Goal: Contribute content: Add original content to the website for others to see

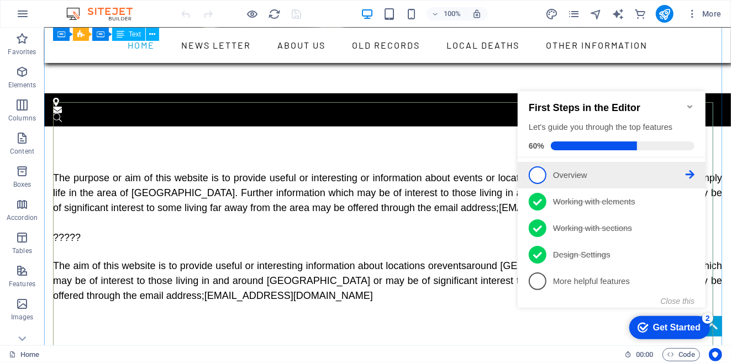
scroll to position [368, 0]
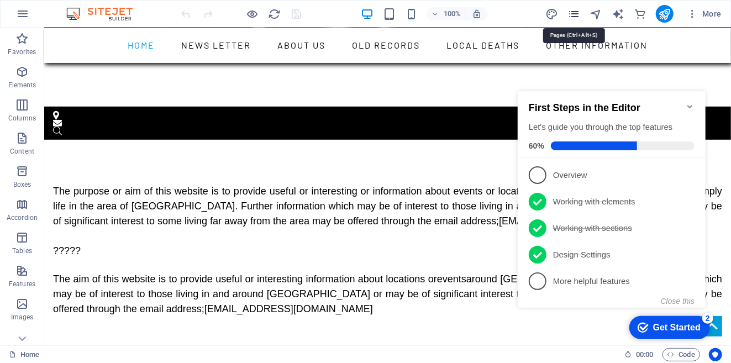
click at [576, 13] on icon "pages" at bounding box center [573, 14] width 13 height 13
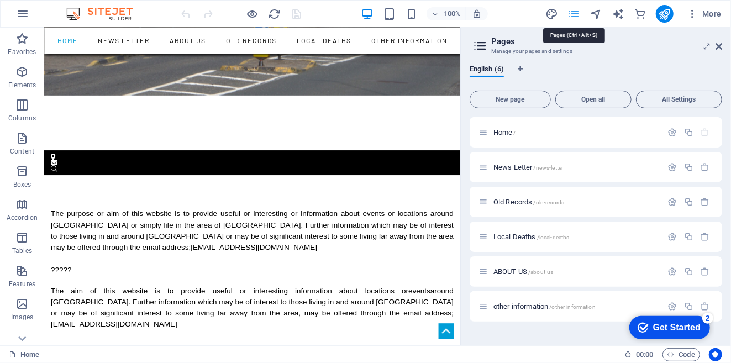
scroll to position [445, 0]
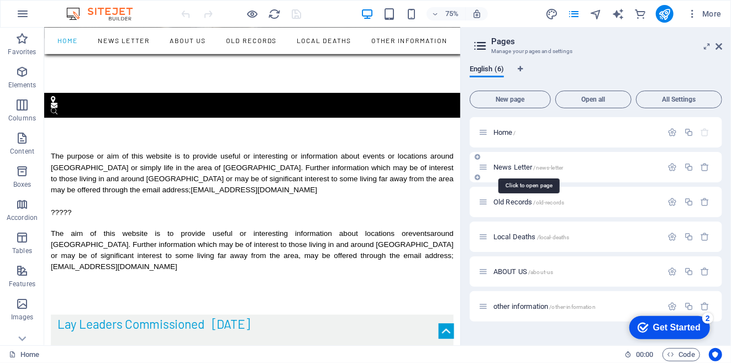
click at [505, 164] on span "News Letter /news-letter" at bounding box center [528, 167] width 70 height 8
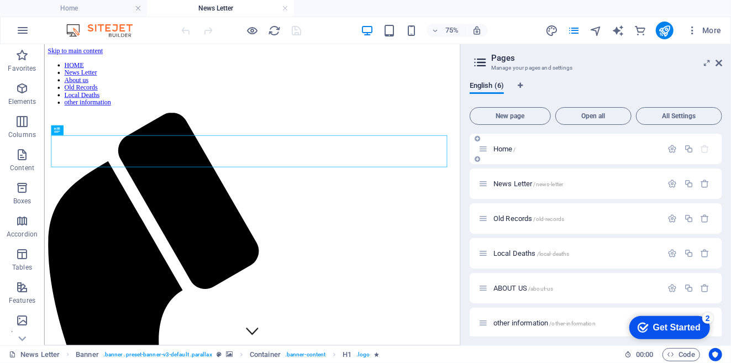
scroll to position [6, 0]
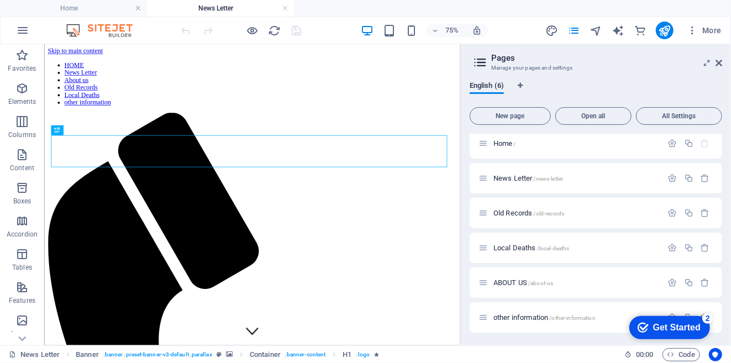
click at [717, 56] on h2 "Pages" at bounding box center [606, 58] width 231 height 10
click at [719, 60] on icon at bounding box center [718, 63] width 7 height 9
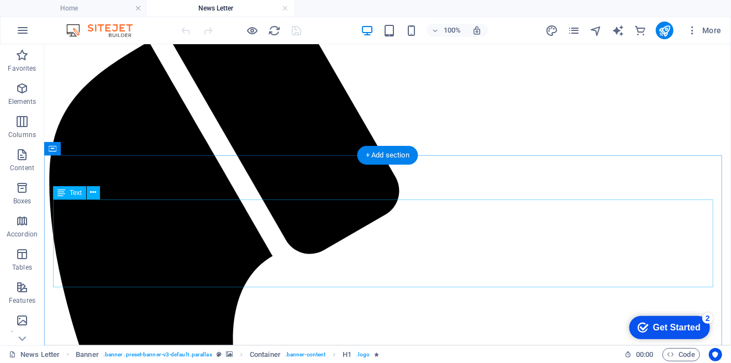
scroll to position [184, 0]
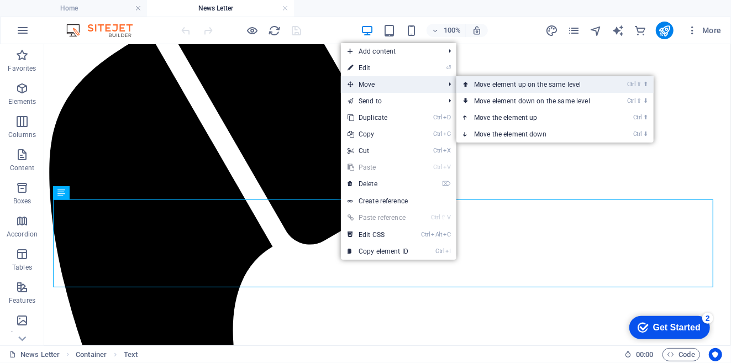
click at [494, 81] on link "Ctrl ⇧ ⬆ Move element up on the same level" at bounding box center [534, 84] width 156 height 17
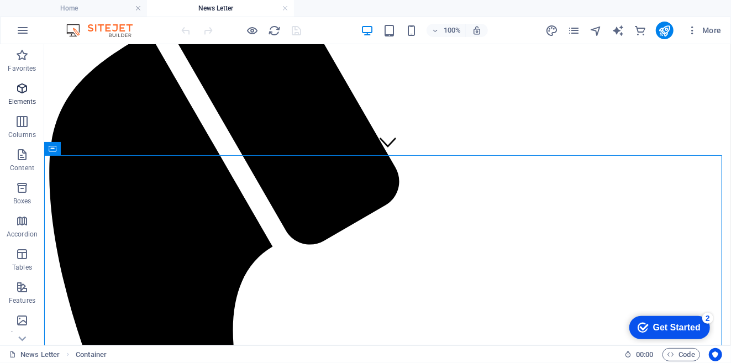
click at [19, 87] on icon "button" at bounding box center [21, 88] width 13 height 13
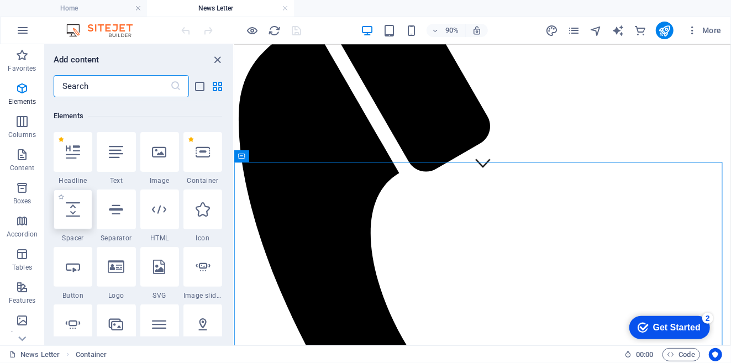
scroll to position [118, 0]
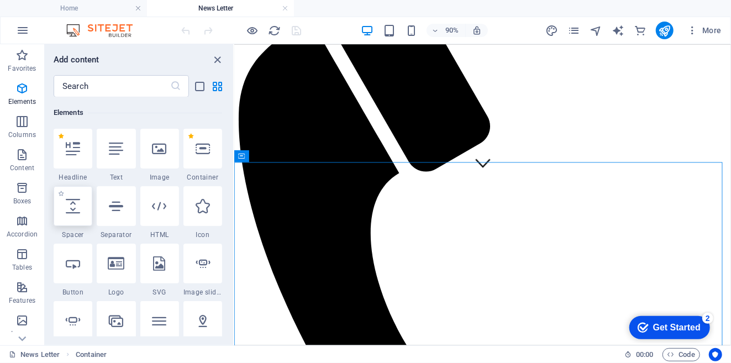
click at [65, 205] on div at bounding box center [73, 206] width 39 height 40
select select "px"
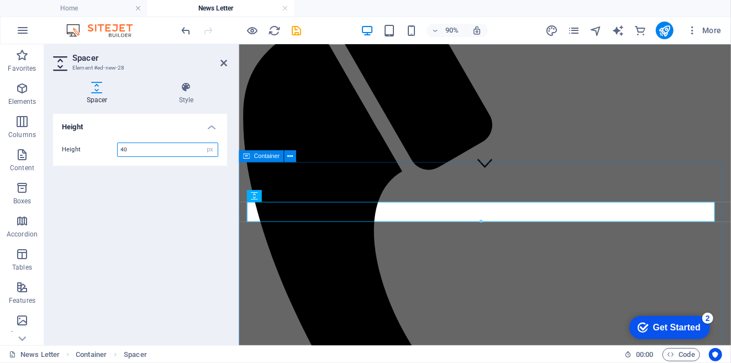
type input "40"
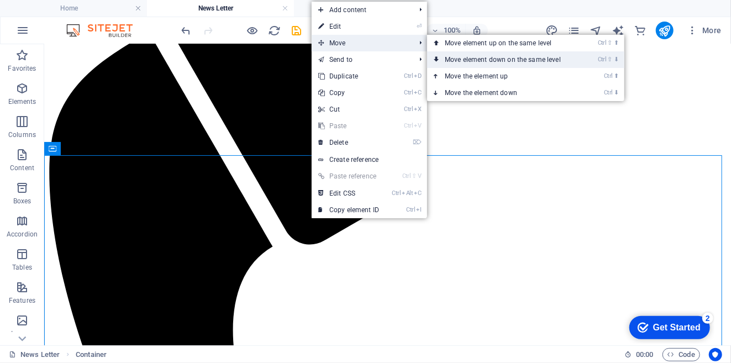
click at [481, 57] on link "Ctrl ⇧ ⬇ Move element down on the same level" at bounding box center [505, 59] width 156 height 17
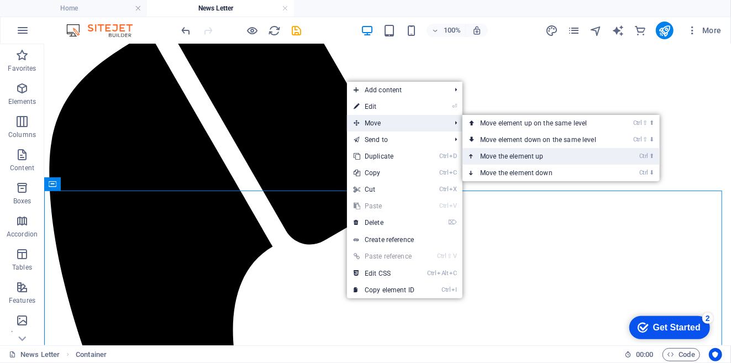
click at [520, 157] on link "Ctrl ⬆ Move the element up" at bounding box center [540, 156] width 156 height 17
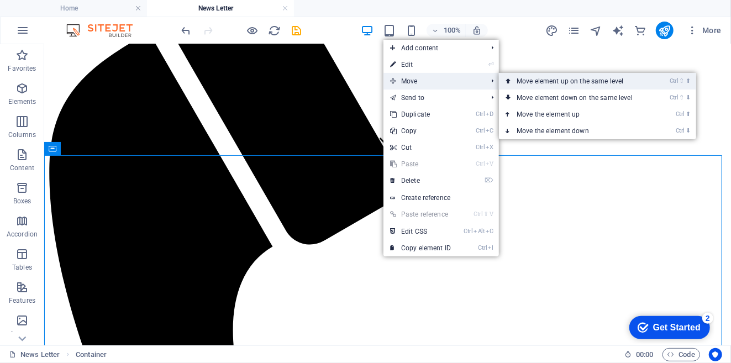
click at [537, 79] on link "Ctrl ⇧ ⬆ Move element up on the same level" at bounding box center [577, 81] width 156 height 17
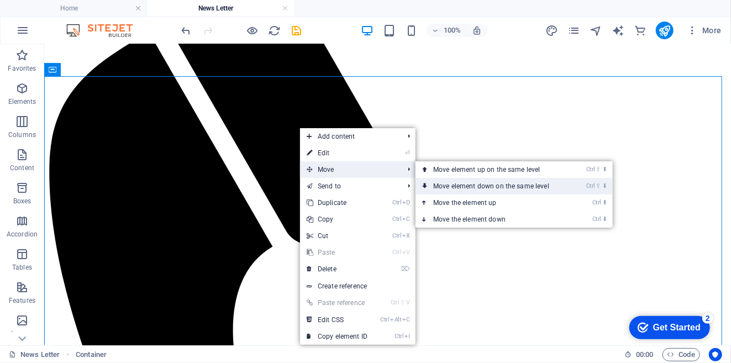
click at [481, 186] on link "Ctrl ⇧ ⬇ Move element down on the same level" at bounding box center [493, 186] width 156 height 17
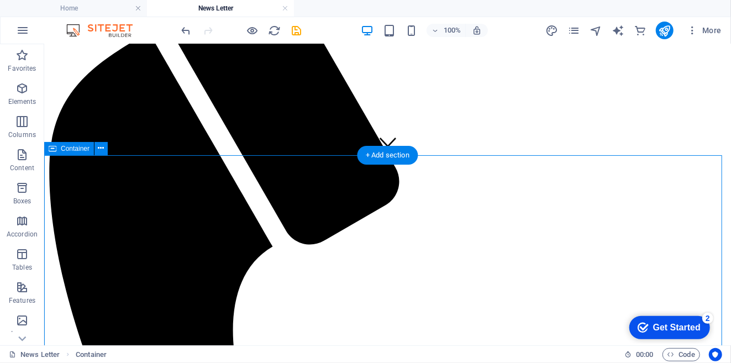
click at [18, 88] on icon "button" at bounding box center [21, 88] width 13 height 13
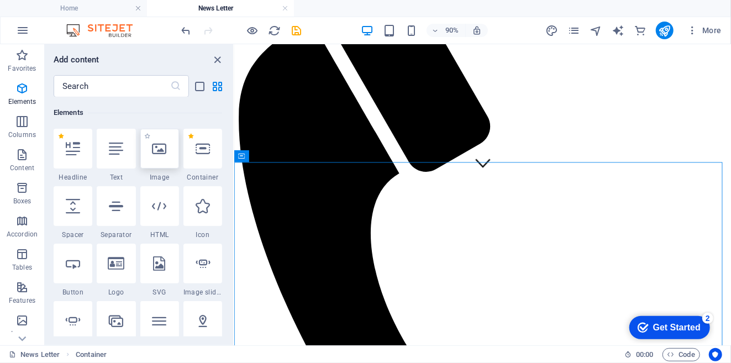
click at [161, 147] on icon at bounding box center [159, 148] width 14 height 14
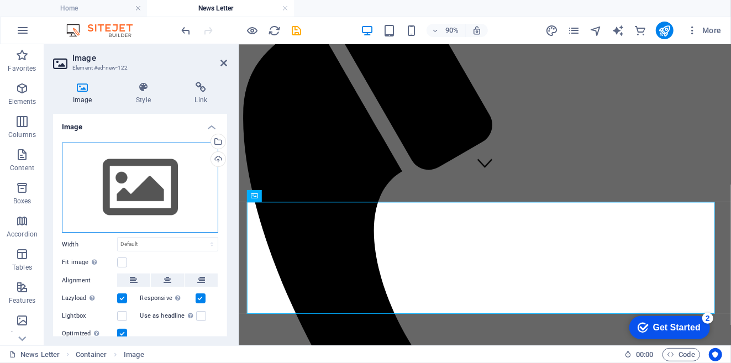
click at [142, 184] on div "Drag files here, click to choose files or select files from Files or our free s…" at bounding box center [140, 188] width 156 height 91
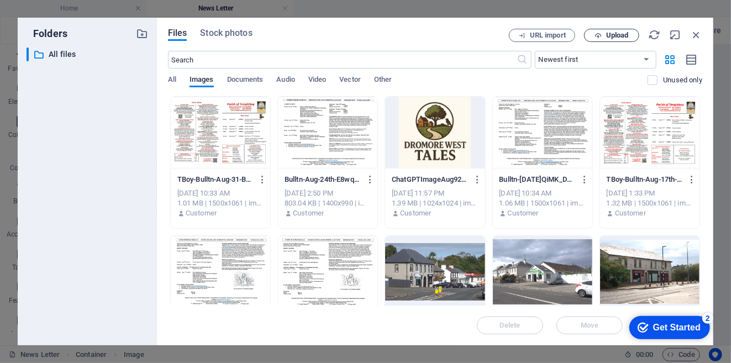
click at [620, 34] on span "Upload" at bounding box center [617, 35] width 23 height 7
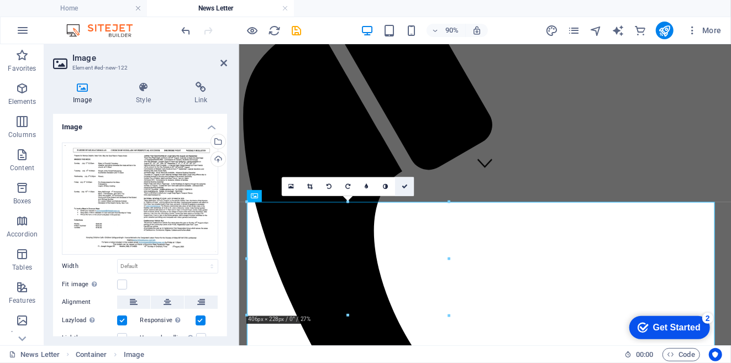
click at [404, 184] on icon at bounding box center [404, 186] width 6 height 6
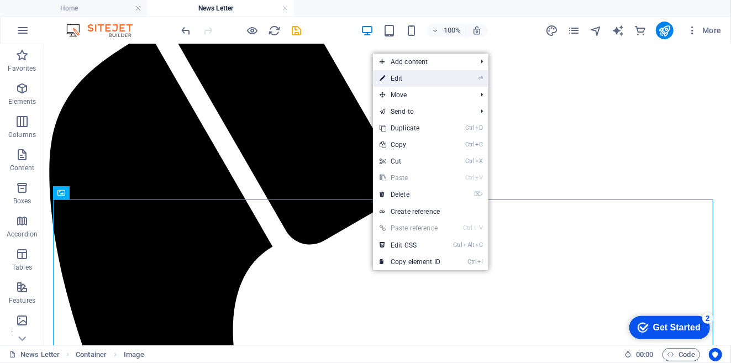
click at [397, 79] on link "⏎ Edit" at bounding box center [410, 78] width 74 height 17
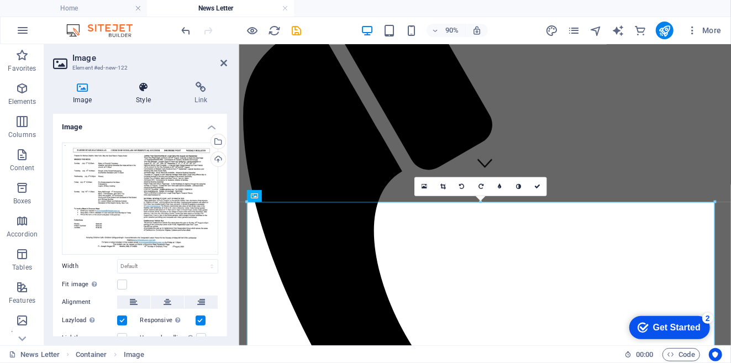
click at [140, 89] on icon at bounding box center [143, 87] width 54 height 11
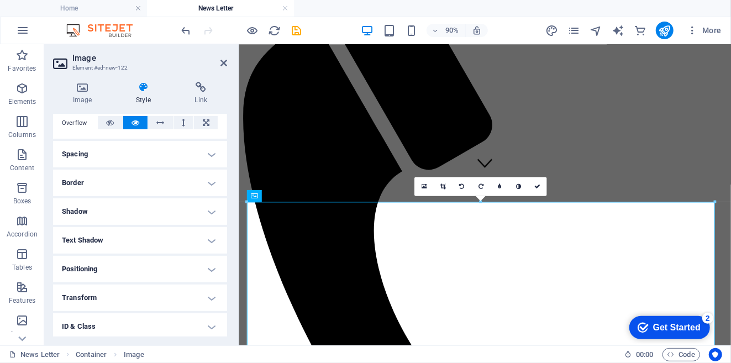
scroll to position [184, 0]
click at [130, 183] on h4 "Border" at bounding box center [140, 182] width 174 height 27
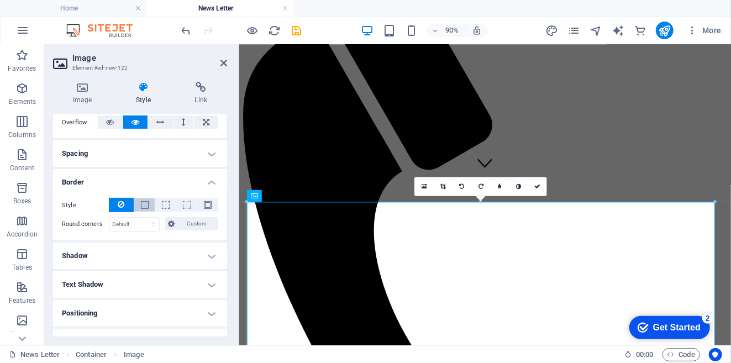
click at [145, 203] on span at bounding box center [145, 205] width 8 height 8
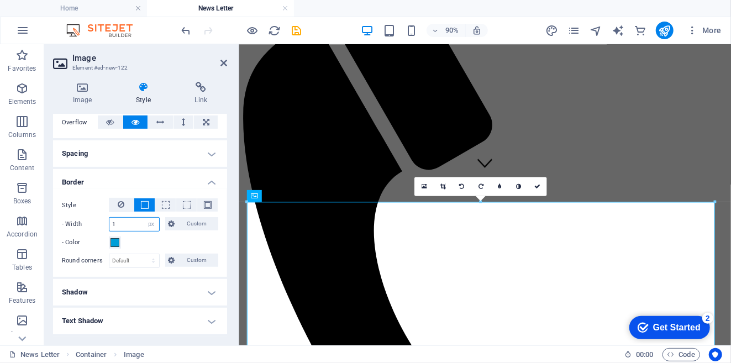
click at [124, 223] on input "1" at bounding box center [134, 224] width 50 height 13
type input "3"
click at [114, 244] on span at bounding box center [114, 242] width 9 height 9
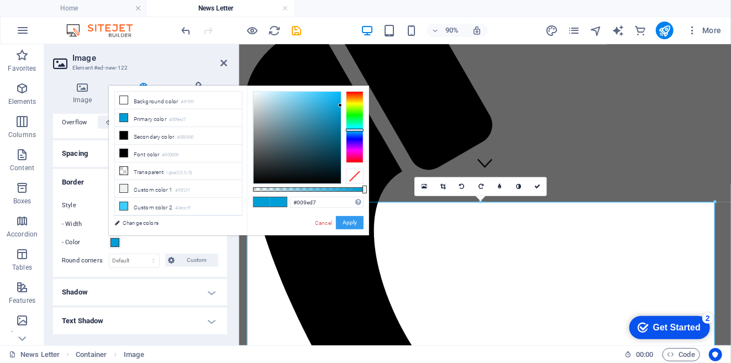
click at [349, 224] on button "Apply" at bounding box center [350, 222] width 28 height 13
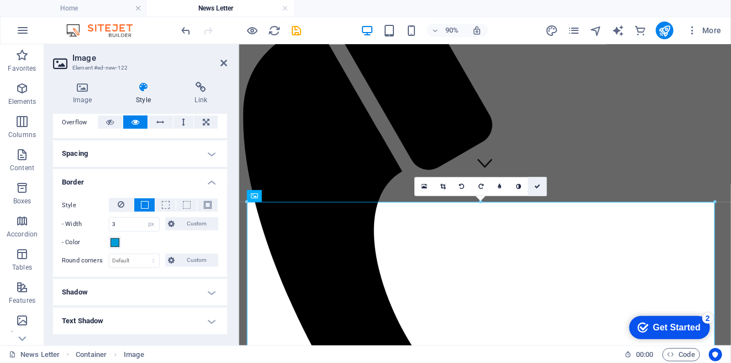
click at [539, 186] on icon at bounding box center [537, 186] width 6 height 6
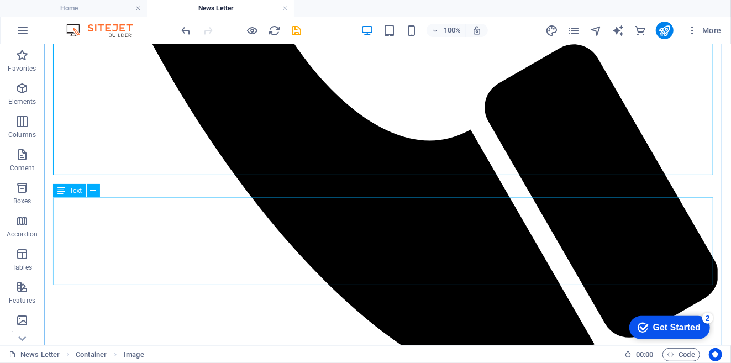
scroll to position [675, 0]
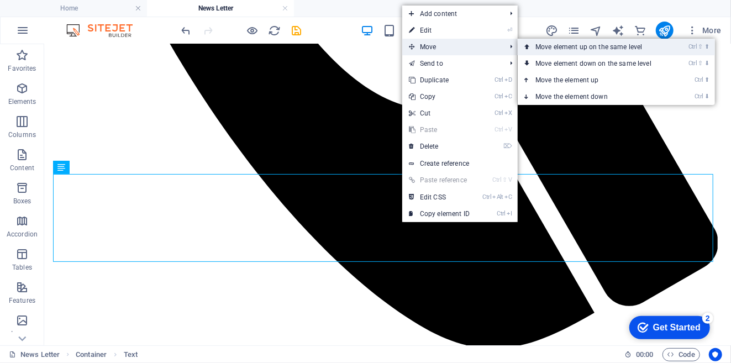
click at [553, 42] on link "Ctrl ⇧ ⬆ Move element up on the same level" at bounding box center [596, 47] width 156 height 17
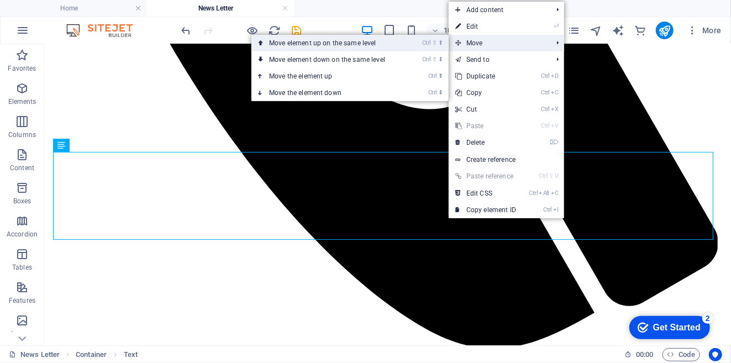
click at [355, 40] on link "Ctrl ⇧ ⬆ Move element up on the same level" at bounding box center [329, 43] width 156 height 17
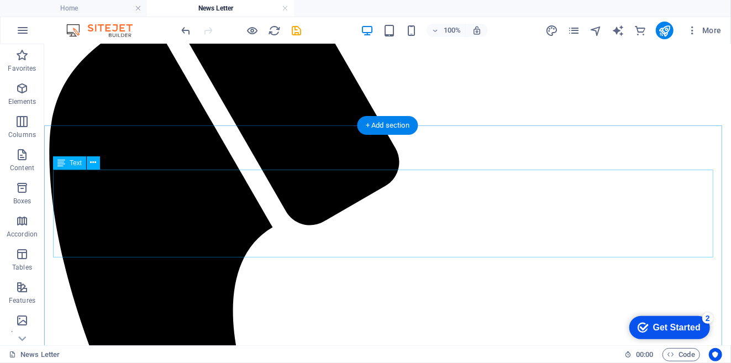
scroll to position [184, 0]
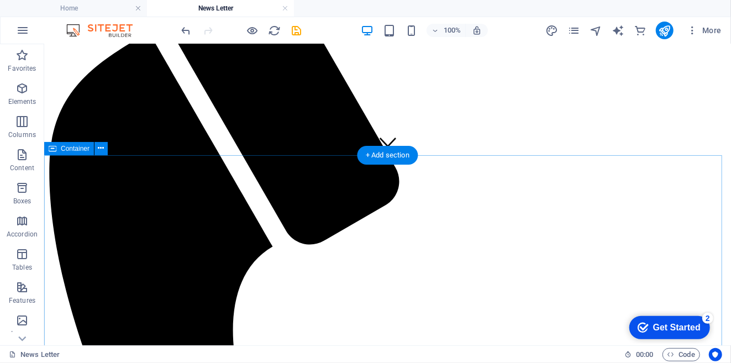
click at [19, 88] on icon "button" at bounding box center [21, 88] width 13 height 13
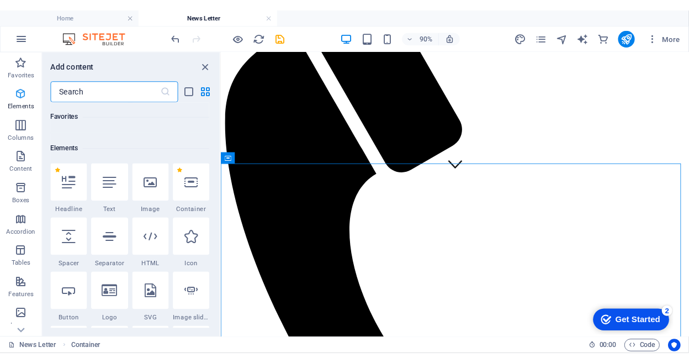
scroll to position [118, 0]
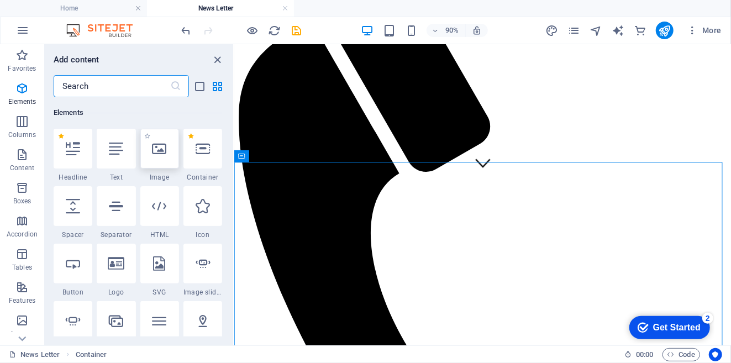
click at [162, 155] on icon at bounding box center [159, 148] width 14 height 14
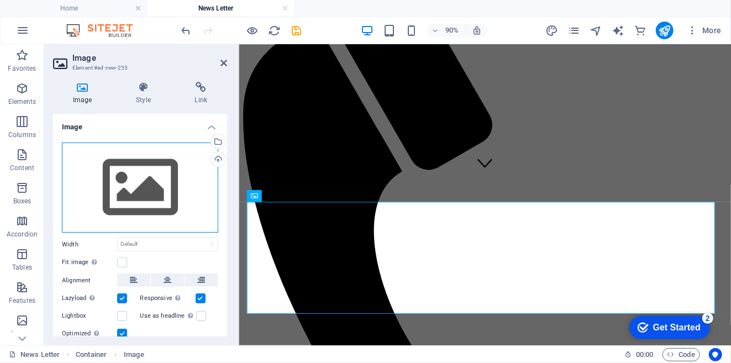
click at [133, 189] on div "Drag files here, click to choose files or select files from Files or our free s…" at bounding box center [140, 188] width 156 height 91
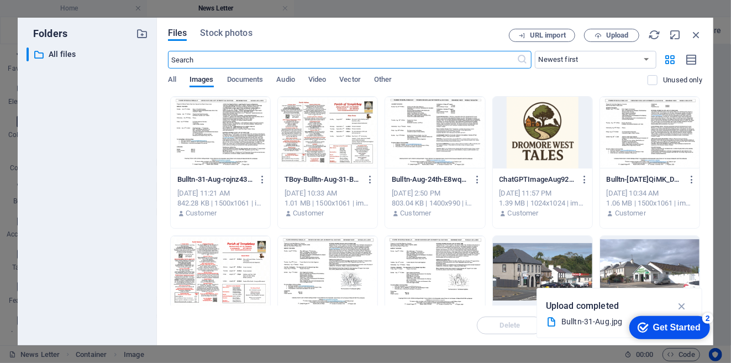
click at [210, 116] on div at bounding box center [220, 133] width 99 height 72
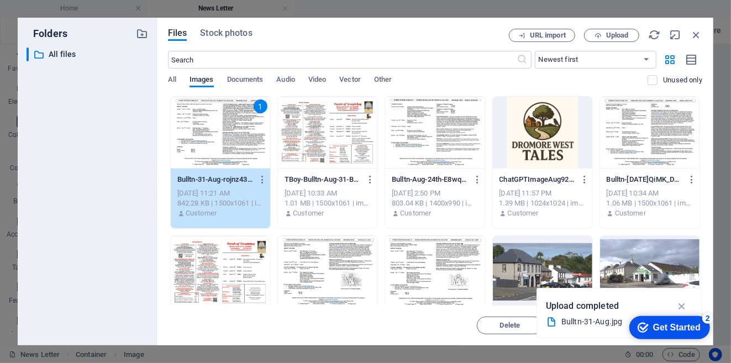
click at [233, 183] on p "Bulltn-31-Aug-rojnz43krsRCtH_ACGoILw.jpg" at bounding box center [215, 180] width 76 height 10
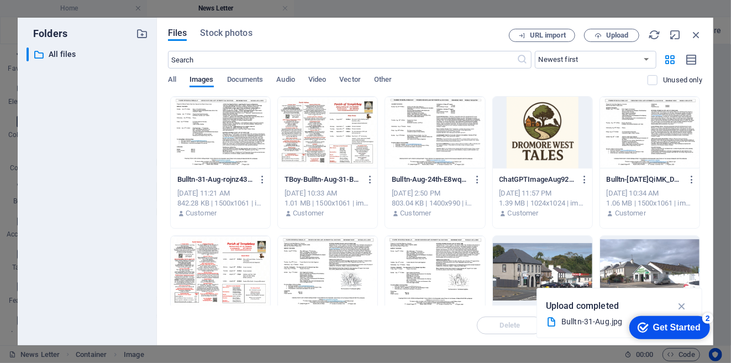
click at [235, 183] on p "Bulltn-31-Aug-rojnz43krsRCtH_ACGoILw.jpg" at bounding box center [215, 180] width 76 height 10
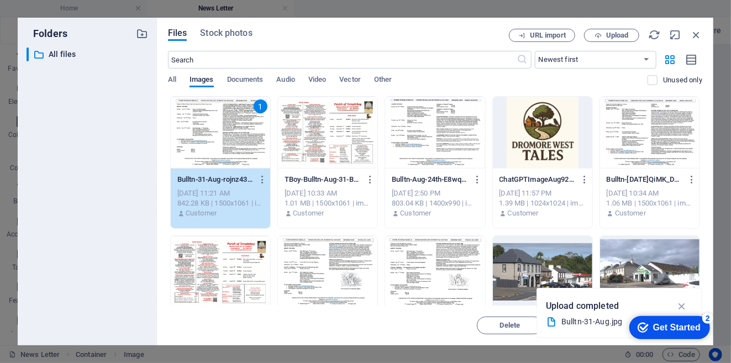
click at [681, 305] on icon "button" at bounding box center [682, 306] width 13 height 12
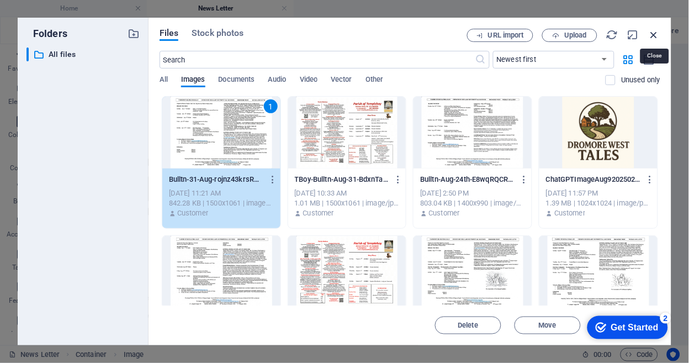
click at [655, 33] on icon "button" at bounding box center [655, 35] width 12 height 12
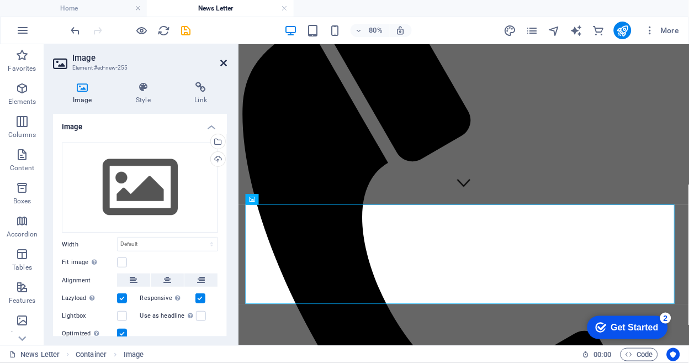
click at [222, 59] on icon at bounding box center [223, 63] width 7 height 9
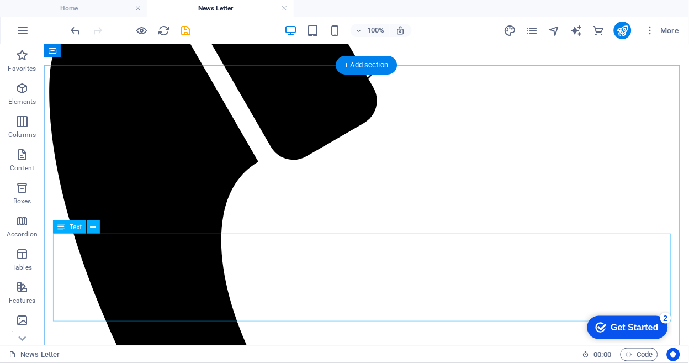
scroll to position [184, 0]
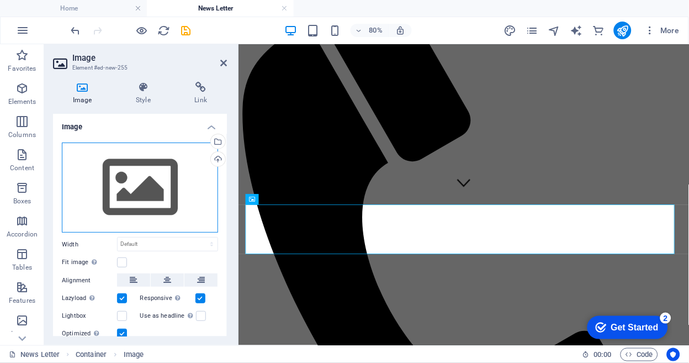
click at [129, 175] on div "Drag files here, click to choose files or select files from Files or our free s…" at bounding box center [140, 188] width 156 height 91
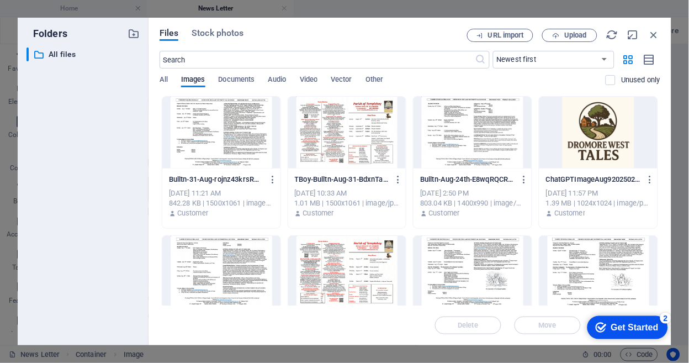
click at [217, 102] on div at bounding box center [221, 133] width 118 height 72
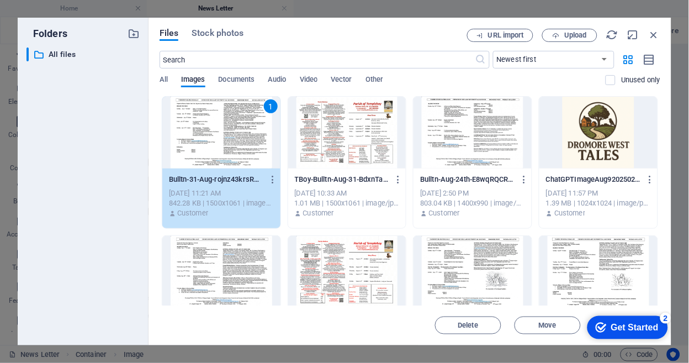
click at [217, 102] on div "1" at bounding box center [221, 133] width 118 height 72
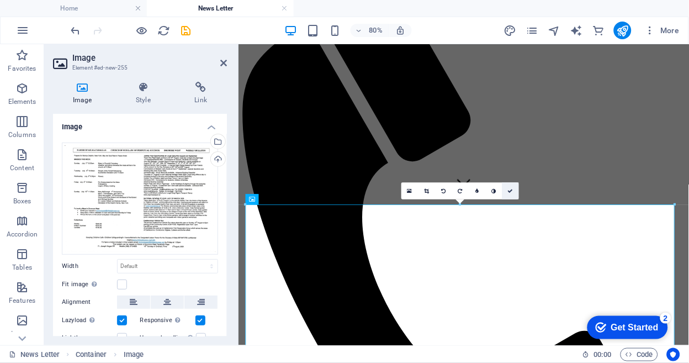
click at [512, 190] on icon at bounding box center [511, 191] width 6 height 6
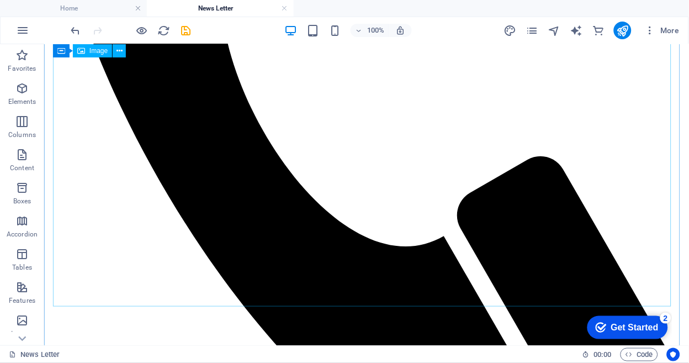
scroll to position [491, 0]
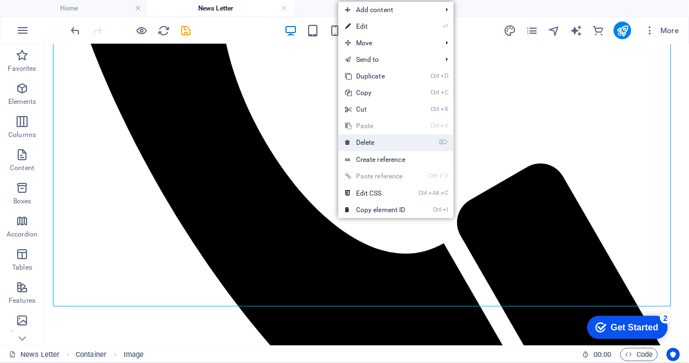
click at [365, 144] on link "⌦ Delete" at bounding box center [376, 142] width 74 height 17
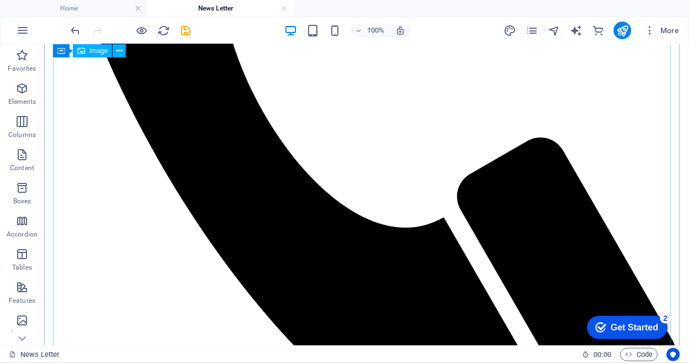
scroll to position [544, 0]
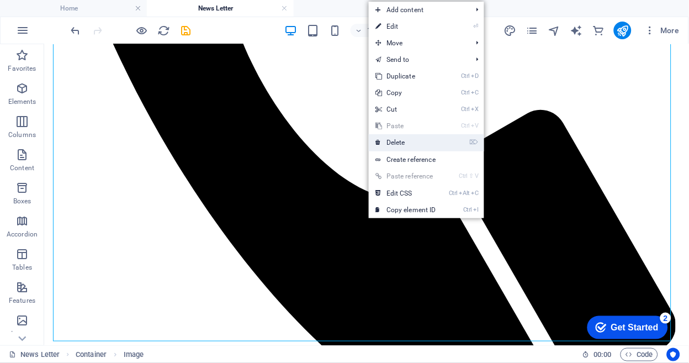
click at [404, 140] on link "⌦ Delete" at bounding box center [406, 142] width 74 height 17
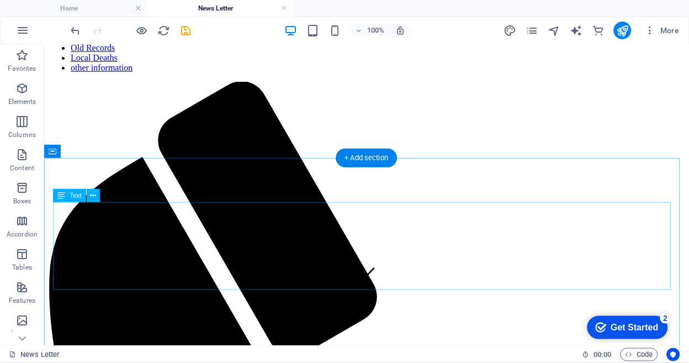
scroll to position [0, 0]
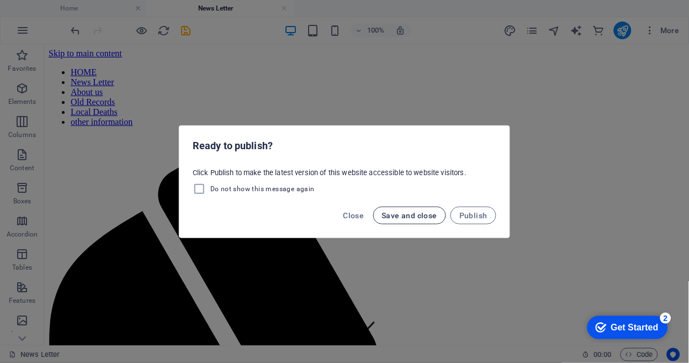
click at [420, 216] on span "Save and close" at bounding box center [410, 215] width 56 height 9
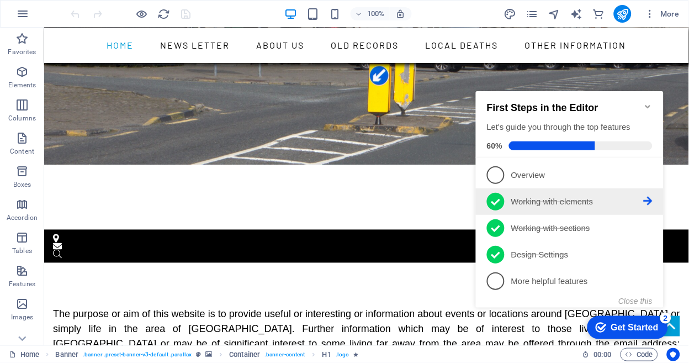
scroll to position [245, 0]
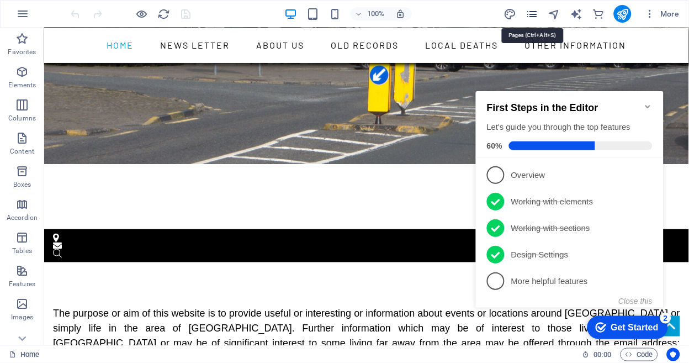
click at [531, 13] on icon "pages" at bounding box center [532, 14] width 13 height 13
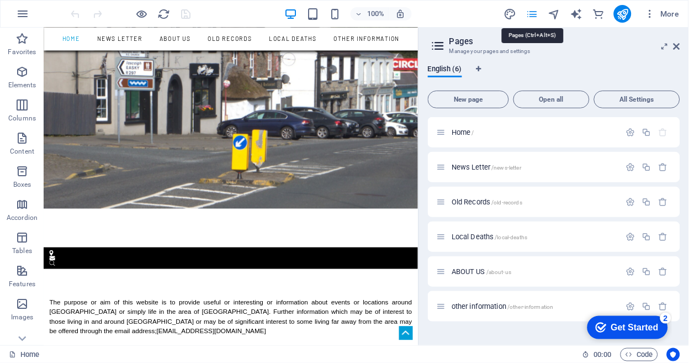
scroll to position [346, 0]
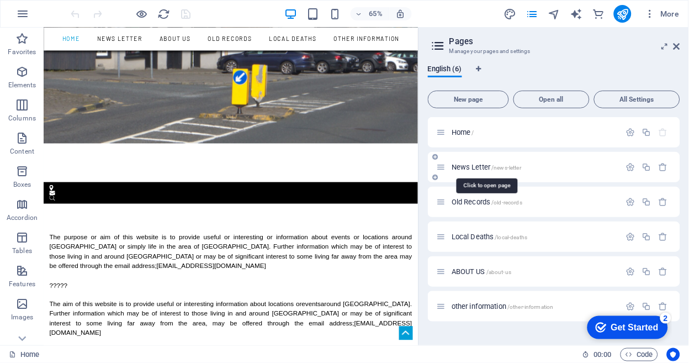
click at [485, 167] on span "News Letter /news-letter" at bounding box center [487, 167] width 70 height 8
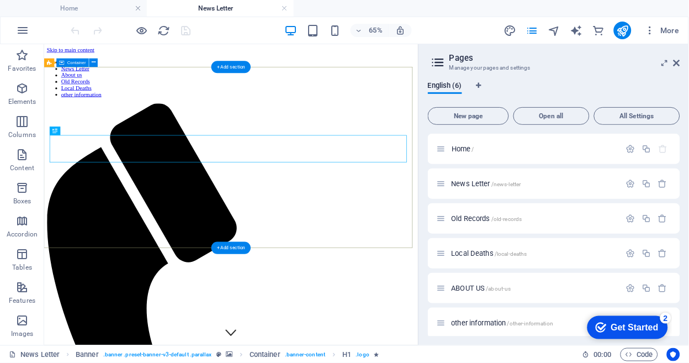
scroll to position [0, 0]
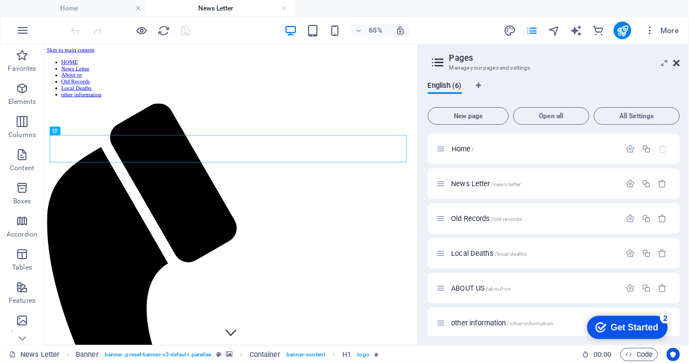
drag, startPoint x: 678, startPoint y: 59, endPoint x: 623, endPoint y: 20, distance: 67.4
click at [678, 59] on icon at bounding box center [677, 63] width 7 height 9
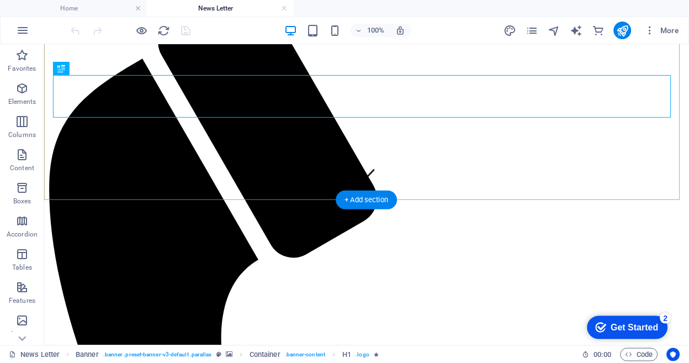
scroll to position [184, 0]
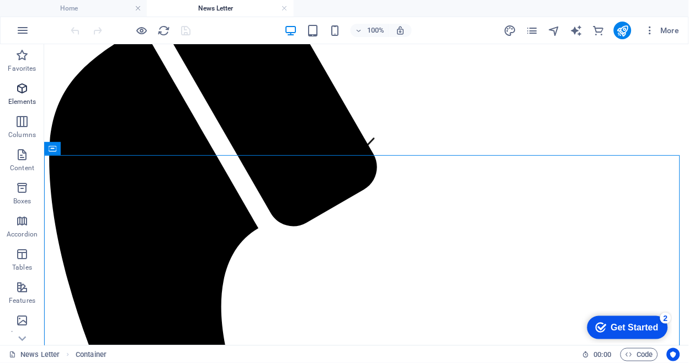
click at [18, 85] on icon "button" at bounding box center [21, 88] width 13 height 13
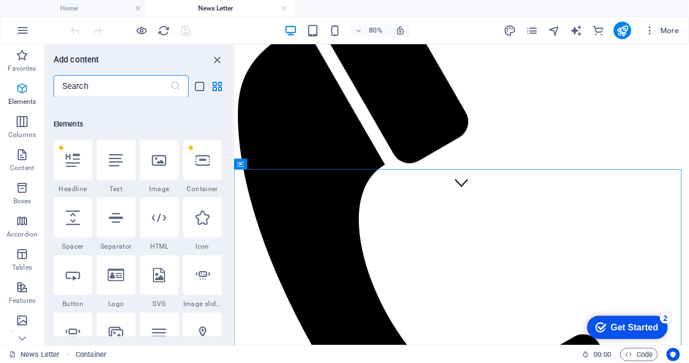
scroll to position [118, 0]
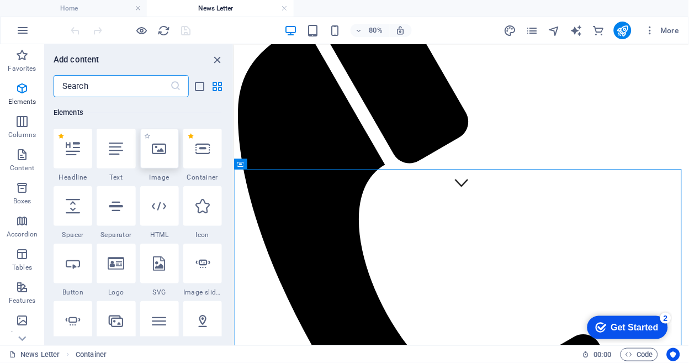
click at [160, 150] on icon at bounding box center [159, 148] width 14 height 14
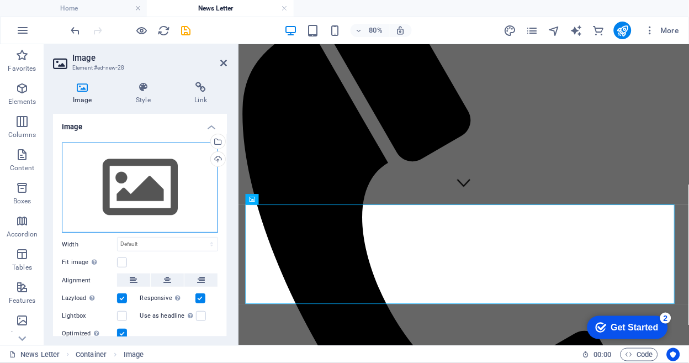
click at [140, 175] on div "Drag files here, click to choose files or select files from Files or our free s…" at bounding box center [140, 188] width 156 height 91
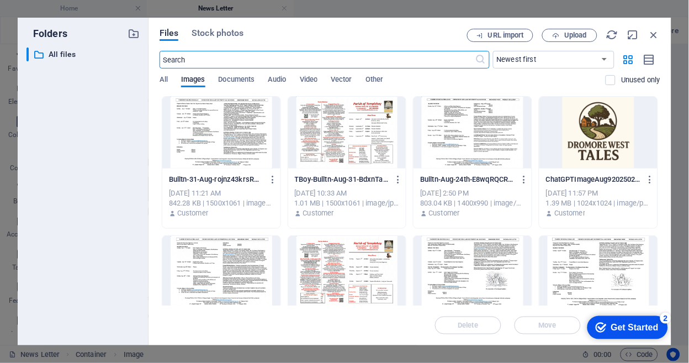
click at [216, 122] on div at bounding box center [221, 133] width 118 height 72
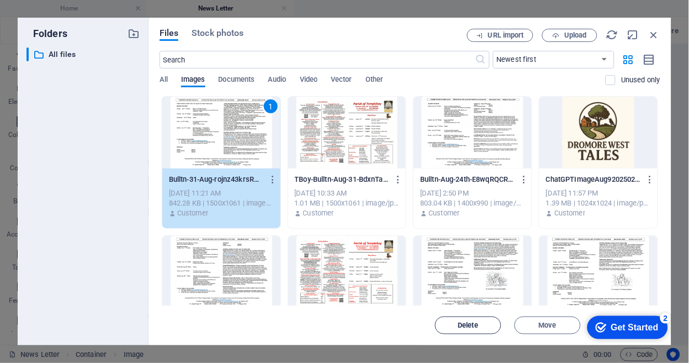
click at [472, 323] on span "Delete" at bounding box center [468, 325] width 20 height 7
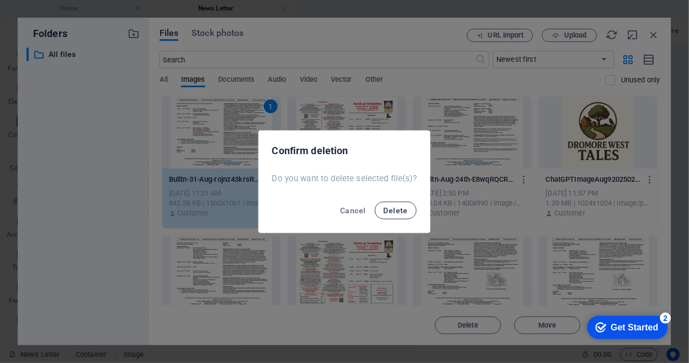
click at [391, 209] on span "Delete" at bounding box center [396, 210] width 24 height 9
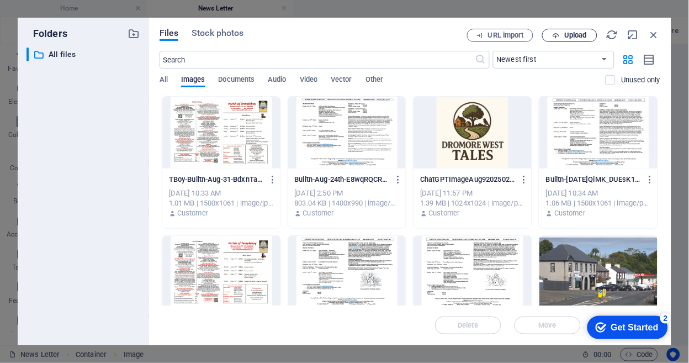
click at [571, 32] on span "Upload" at bounding box center [576, 35] width 23 height 7
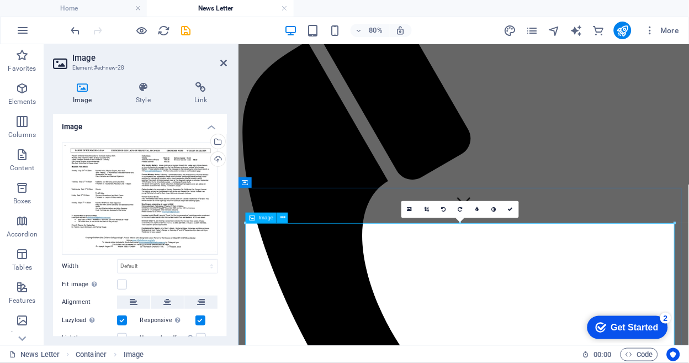
scroll to position [123, 0]
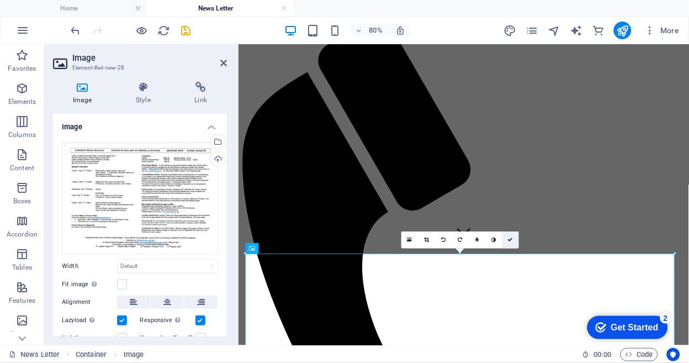
click at [510, 237] on icon at bounding box center [511, 240] width 6 height 6
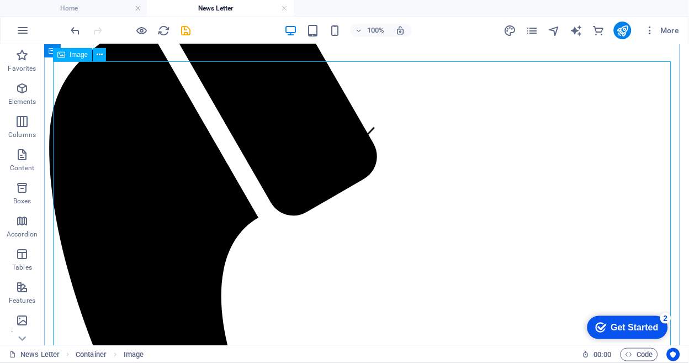
scroll to position [184, 0]
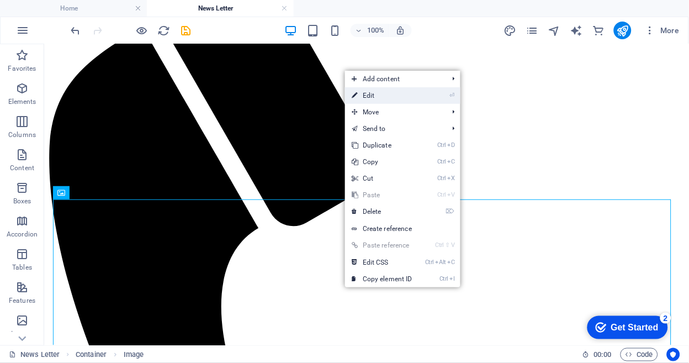
click at [370, 96] on link "⏎ Edit" at bounding box center [382, 95] width 74 height 17
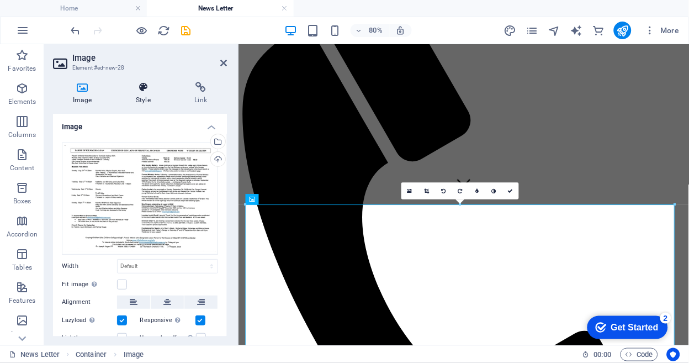
click at [143, 86] on icon at bounding box center [143, 87] width 54 height 11
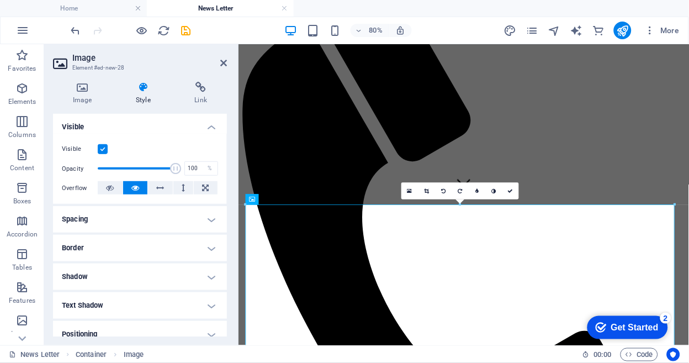
scroll to position [123, 0]
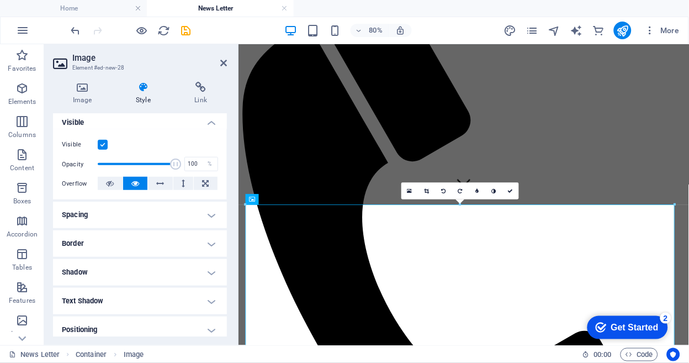
click at [139, 244] on h4 "Border" at bounding box center [140, 243] width 174 height 27
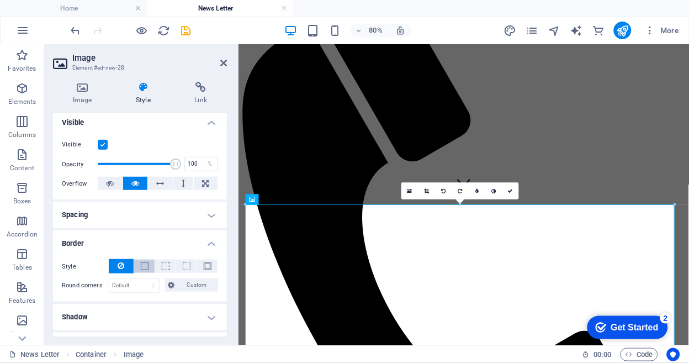
click at [141, 267] on span at bounding box center [145, 266] width 8 height 8
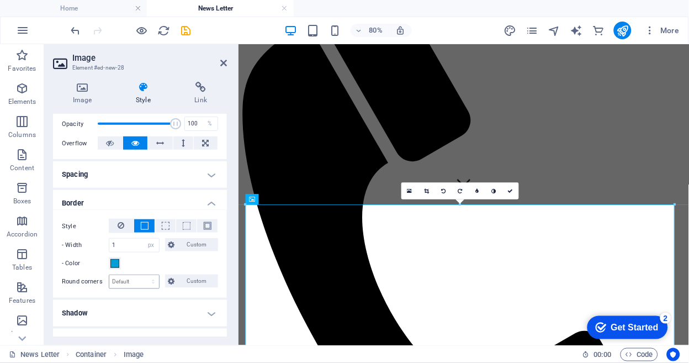
scroll to position [184, 0]
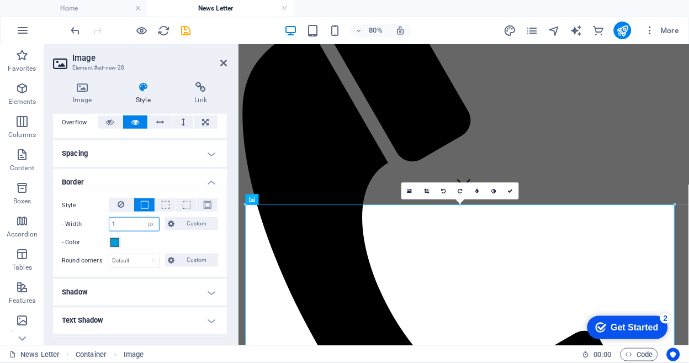
drag, startPoint x: 126, startPoint y: 226, endPoint x: 81, endPoint y: 209, distance: 48.6
click at [101, 214] on div "Style - Width 1 auto px rem % vh vw Custom Custom 1 auto px rem % vh vw 1 auto …" at bounding box center [140, 223] width 156 height 51
type input "3"
click at [112, 239] on span at bounding box center [114, 242] width 9 height 9
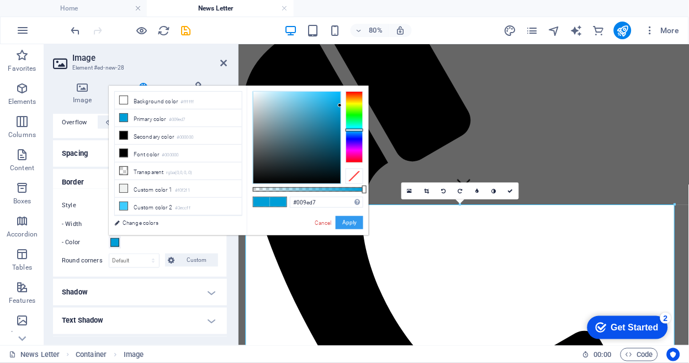
click at [347, 222] on button "Apply" at bounding box center [350, 222] width 28 height 13
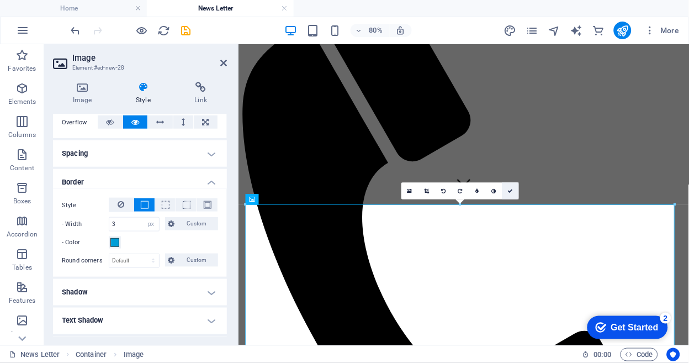
click at [511, 189] on icon at bounding box center [511, 191] width 6 height 6
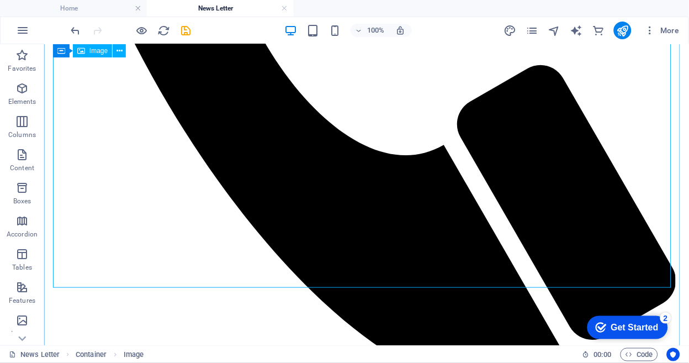
scroll to position [614, 0]
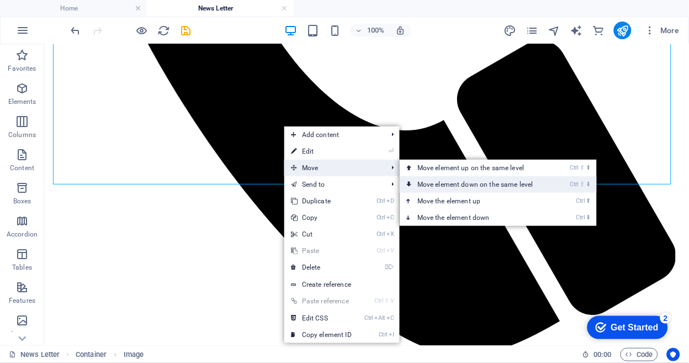
click at [468, 180] on link "Ctrl ⇧ ⬇ Move element down on the same level" at bounding box center [478, 184] width 156 height 17
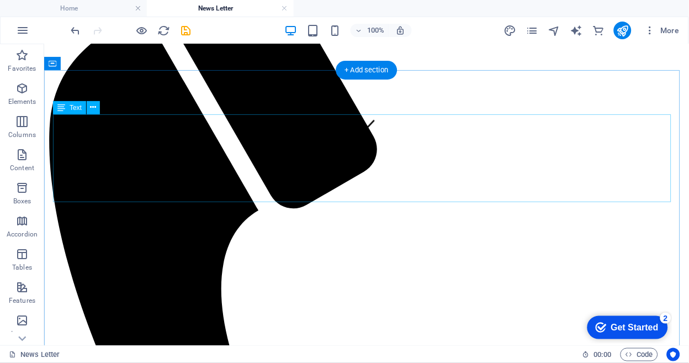
scroll to position [184, 0]
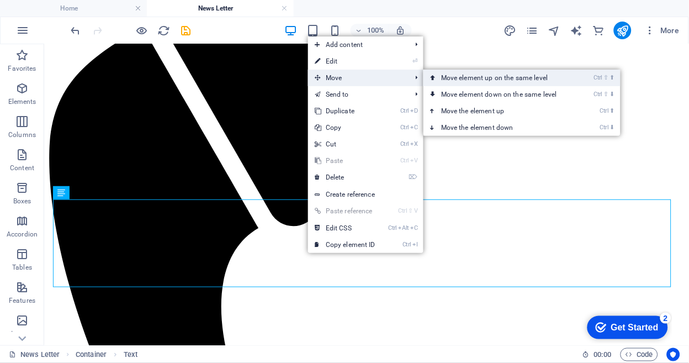
click at [463, 77] on link "Ctrl ⇧ ⬆ Move element up on the same level" at bounding box center [502, 78] width 156 height 17
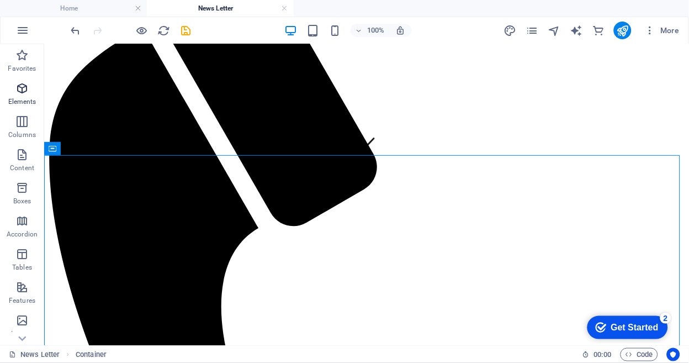
click at [19, 89] on icon "button" at bounding box center [21, 88] width 13 height 13
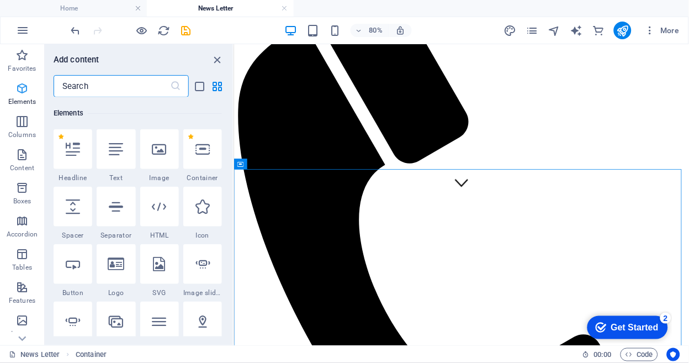
scroll to position [118, 0]
click at [159, 155] on icon at bounding box center [159, 148] width 14 height 14
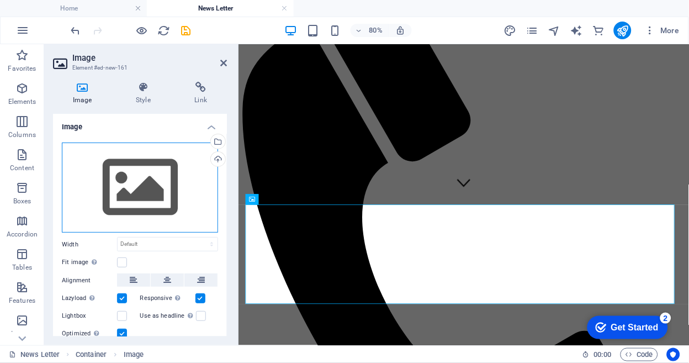
click at [141, 183] on div "Drag files here, click to choose files or select files from Files or our free s…" at bounding box center [140, 188] width 156 height 91
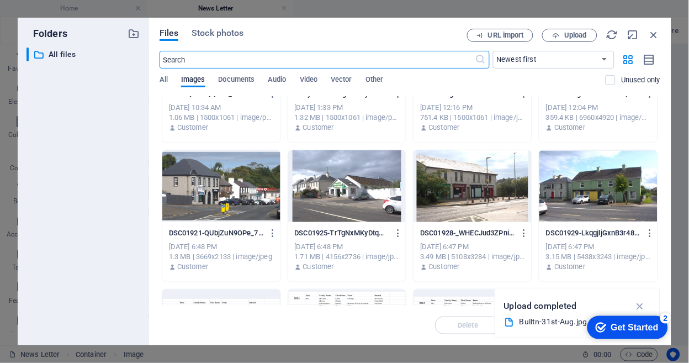
scroll to position [245, 0]
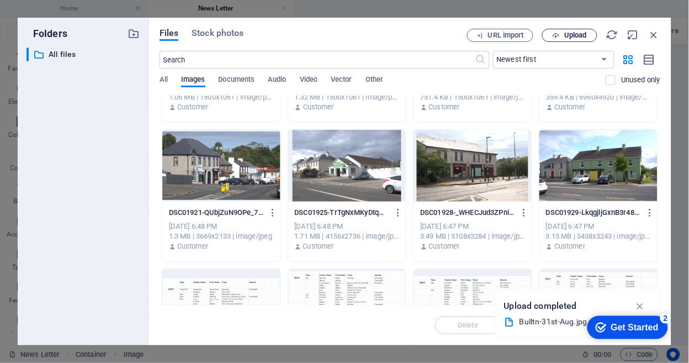
click at [577, 32] on span "Upload" at bounding box center [576, 35] width 23 height 7
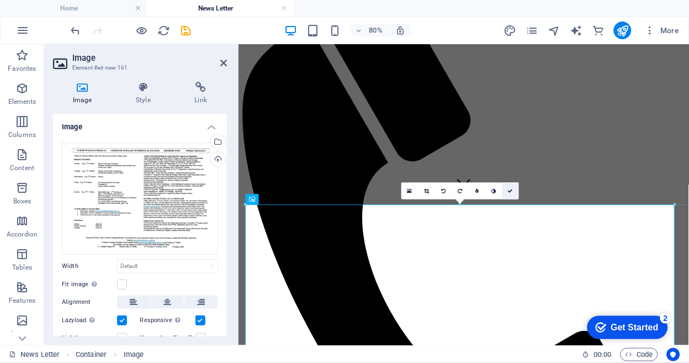
click at [509, 191] on icon at bounding box center [511, 191] width 6 height 6
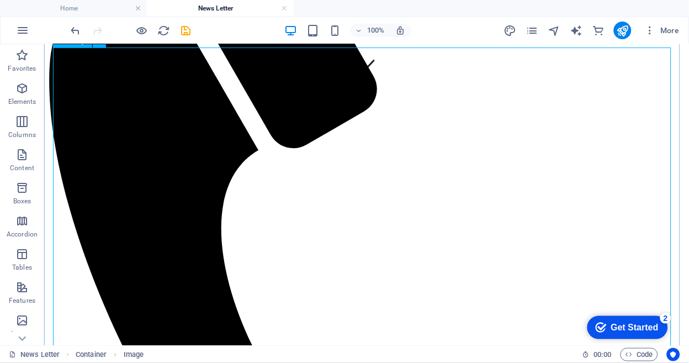
scroll to position [368, 0]
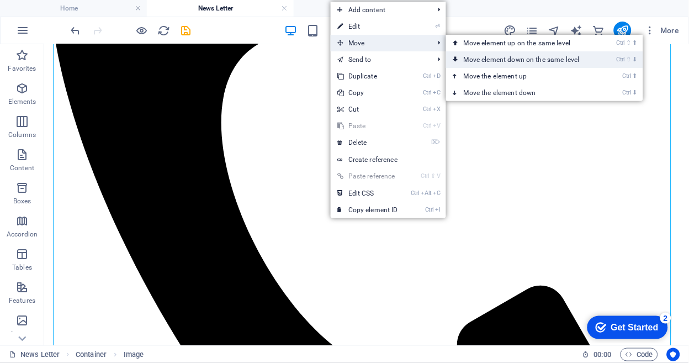
click at [501, 60] on link "Ctrl ⇧ ⬇ Move element down on the same level" at bounding box center [524, 59] width 156 height 17
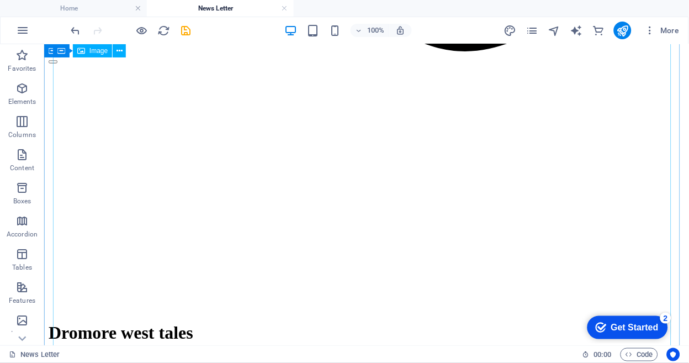
scroll to position [859, 0]
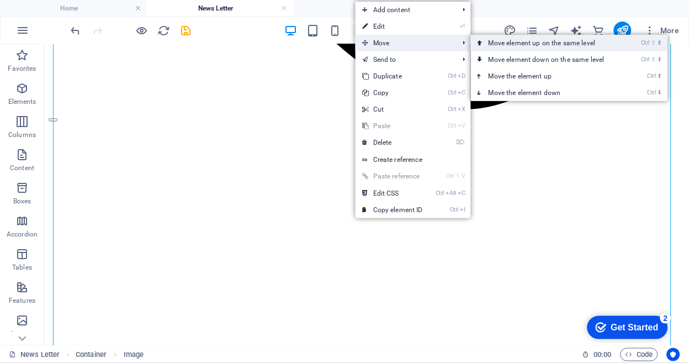
click at [513, 44] on link "Ctrl ⇧ ⬆ Move element up on the same level" at bounding box center [549, 43] width 156 height 17
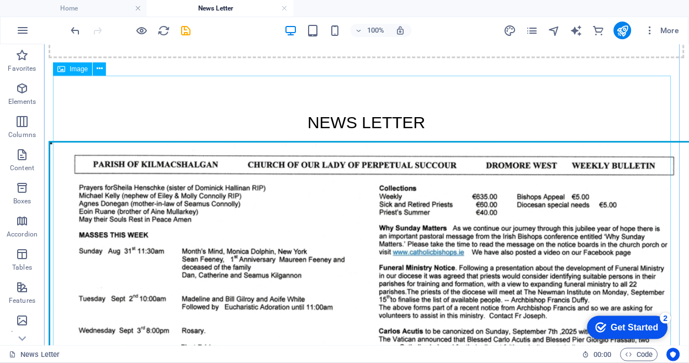
scroll to position [1393, 0]
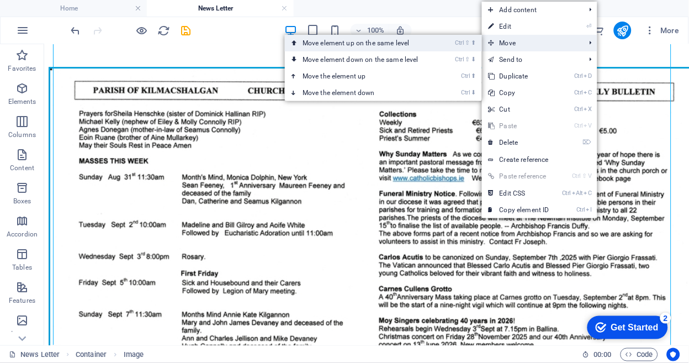
click at [404, 43] on link "Ctrl ⇧ ⬆ Move element up on the same level" at bounding box center [363, 43] width 156 height 17
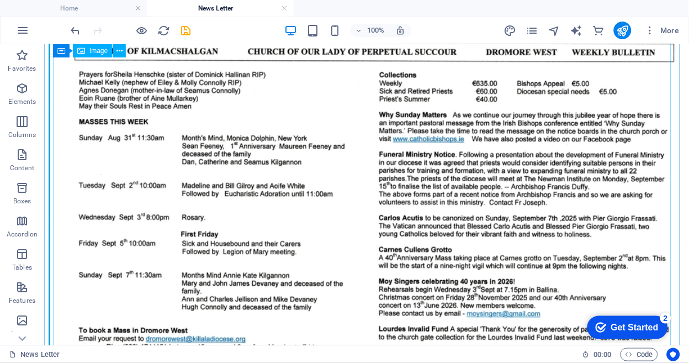
scroll to position [1454, 0]
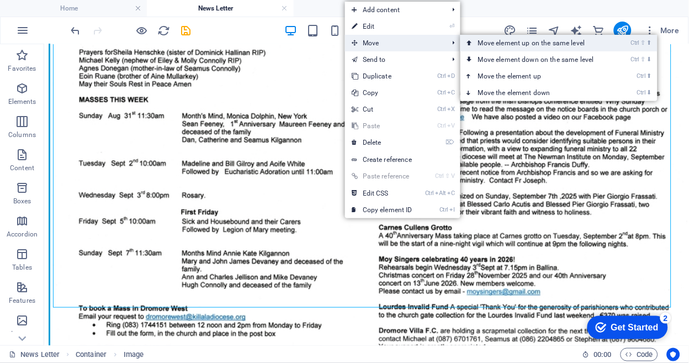
click at [520, 42] on link "Ctrl ⇧ ⬆ Move element up on the same level" at bounding box center [539, 43] width 156 height 17
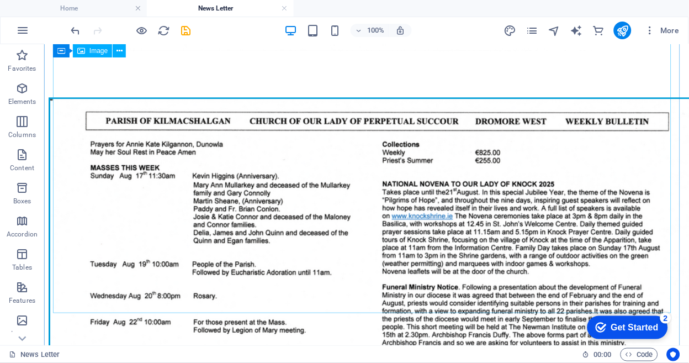
scroll to position [2752, 0]
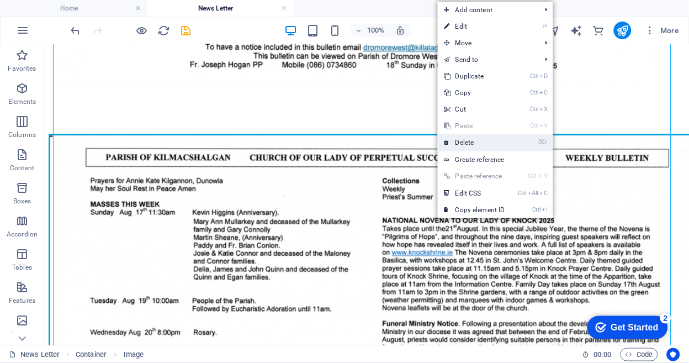
click at [460, 143] on link "⌦ Delete" at bounding box center [475, 142] width 74 height 17
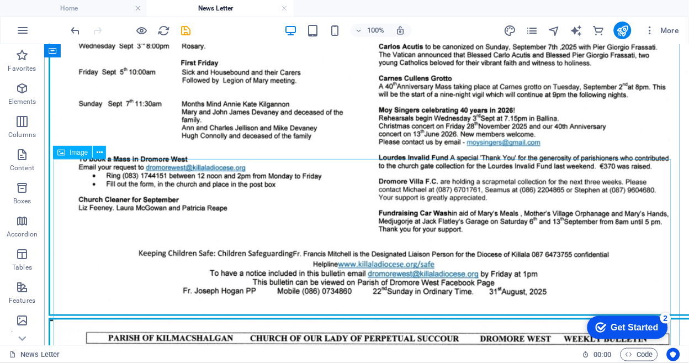
scroll to position [1585, 0]
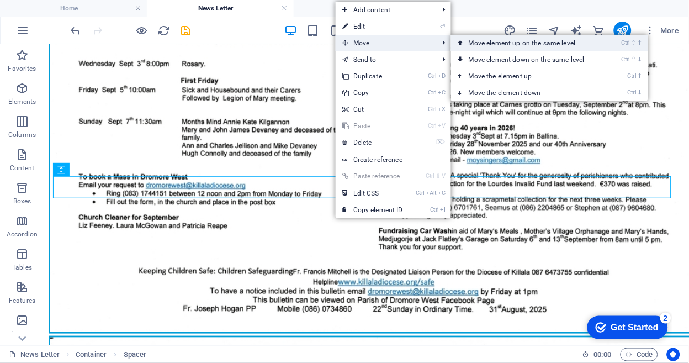
click at [488, 38] on link "Ctrl ⇧ ⬆ Move element up on the same level" at bounding box center [529, 43] width 156 height 17
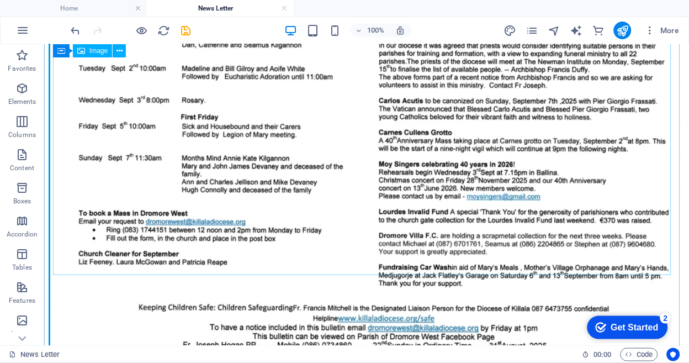
scroll to position [1570, 0]
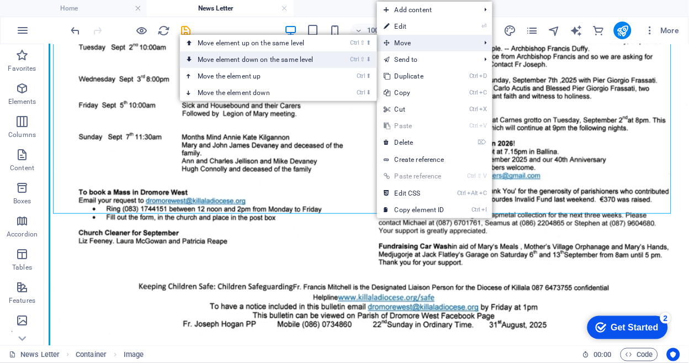
click at [286, 58] on link "Ctrl ⇧ ⬇ Move element down on the same level" at bounding box center [258, 59] width 156 height 17
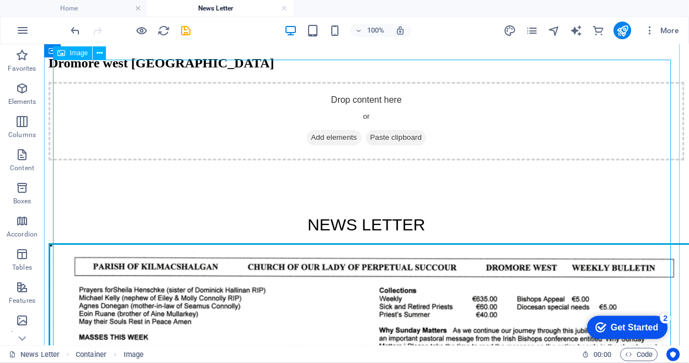
scroll to position [1194, 0]
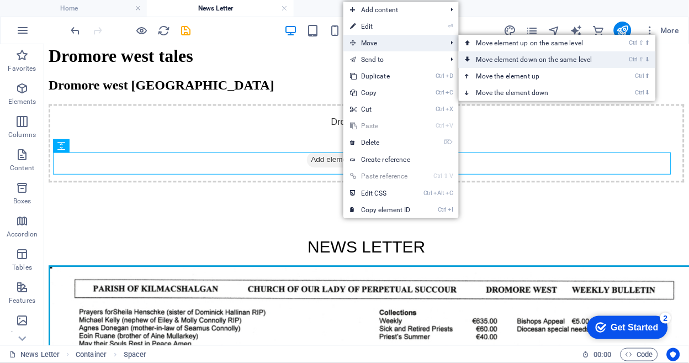
click at [501, 57] on link "Ctrl ⇧ ⬇ Move element down on the same level" at bounding box center [537, 59] width 156 height 17
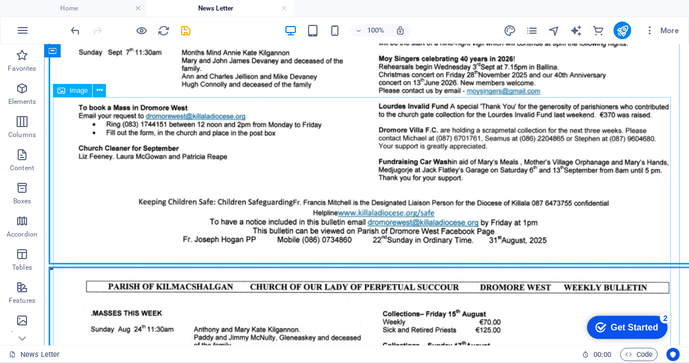
scroll to position [1600, 0]
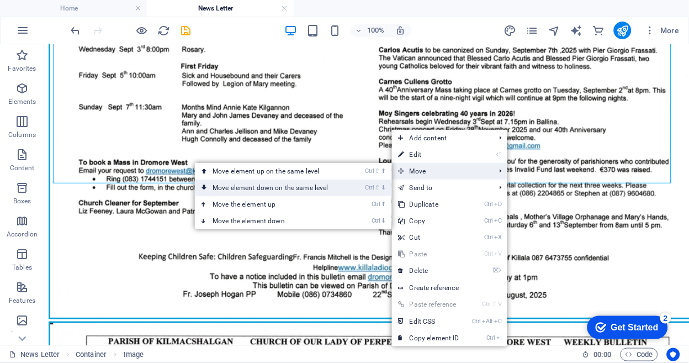
click at [296, 186] on link "Ctrl ⇧ ⬇ Move element down on the same level" at bounding box center [273, 188] width 156 height 17
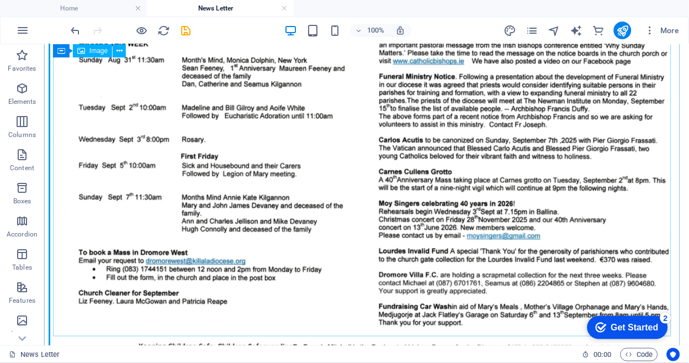
scroll to position [1531, 0]
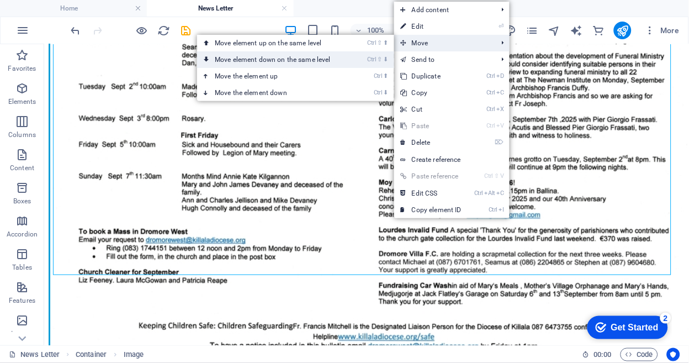
click at [305, 60] on link "Ctrl ⇧ ⬇ Move element down on the same level" at bounding box center [275, 59] width 156 height 17
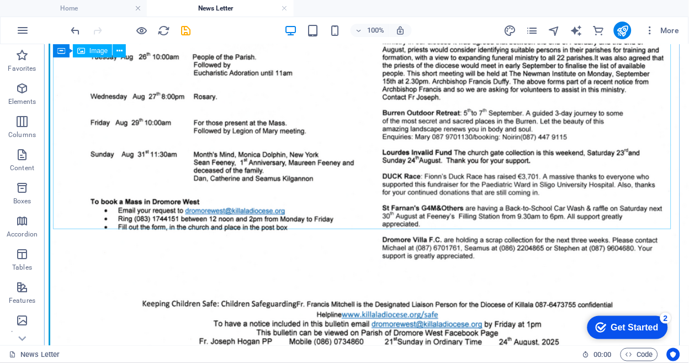
scroll to position [1953, 0]
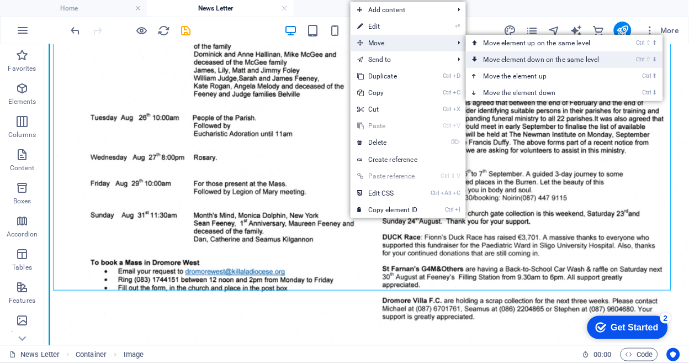
click at [512, 59] on link "Ctrl ⇧ ⬇ Move element down on the same level" at bounding box center [544, 59] width 156 height 17
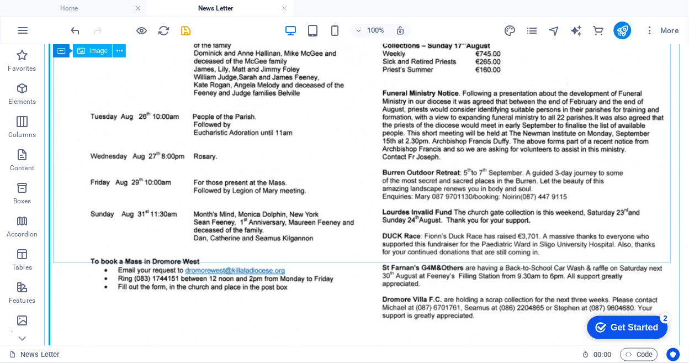
scroll to position [1946, 0]
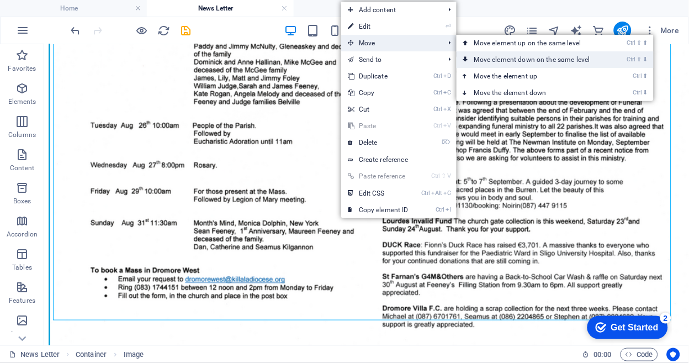
click at [498, 56] on link "Ctrl ⇧ ⬇ Move element down on the same level" at bounding box center [535, 59] width 156 height 17
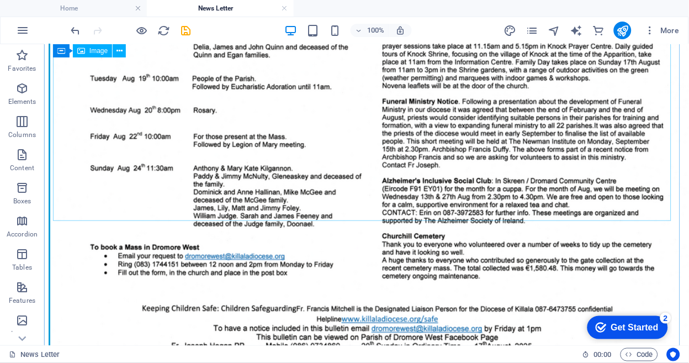
scroll to position [2537, 0]
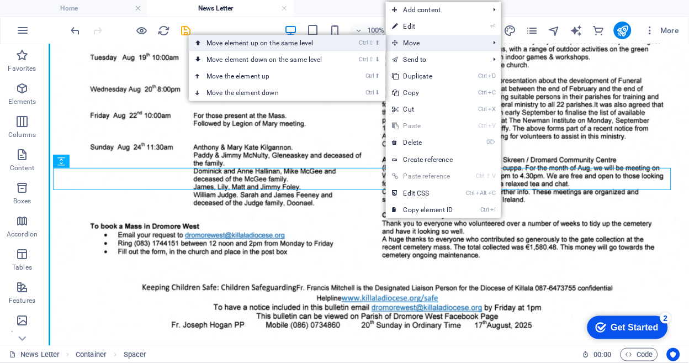
click at [304, 40] on link "Ctrl ⇧ ⬆ Move element up on the same level" at bounding box center [267, 43] width 156 height 17
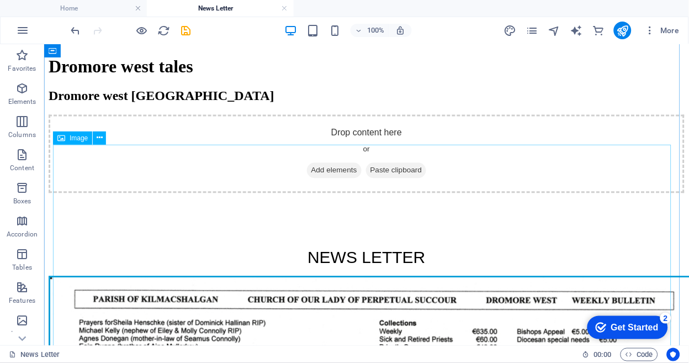
scroll to position [1162, 0]
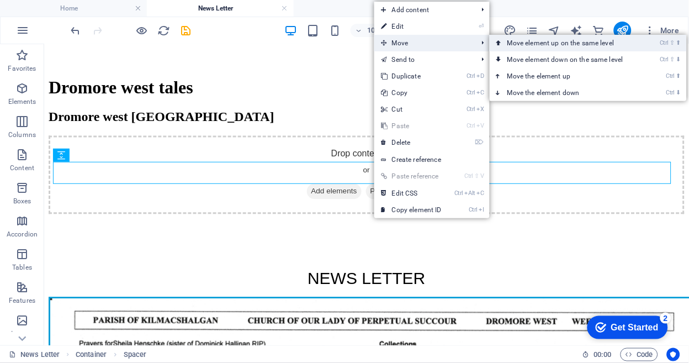
click at [523, 41] on link "Ctrl ⇧ ⬆ Move element up on the same level" at bounding box center [568, 43] width 156 height 17
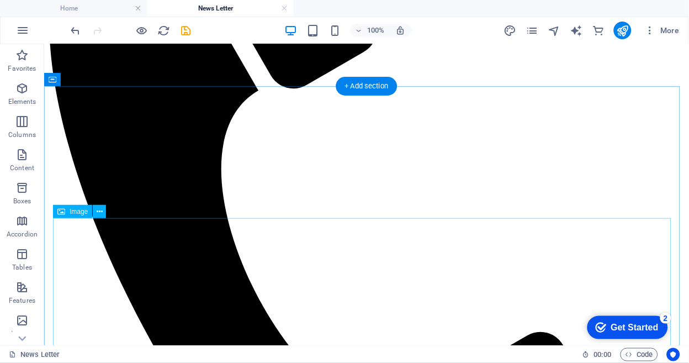
scroll to position [334, 0]
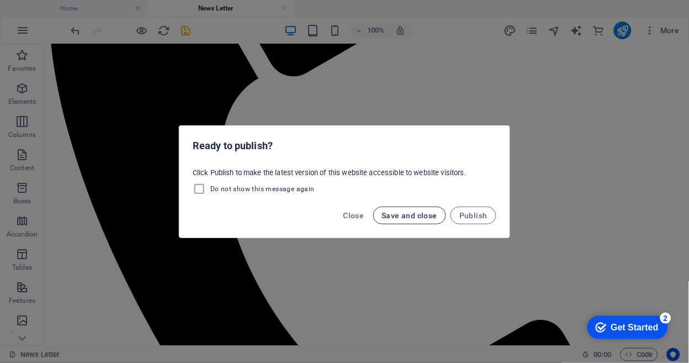
click at [413, 214] on span "Save and close" at bounding box center [410, 215] width 56 height 9
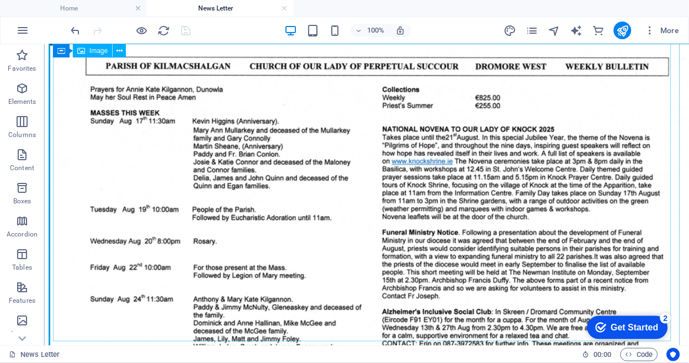
scroll to position [2359, 0]
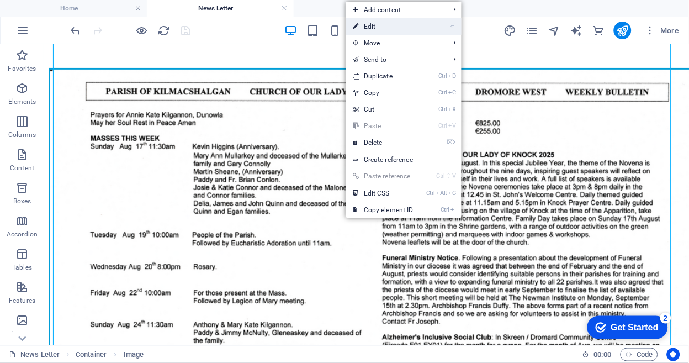
click at [372, 23] on link "⏎ Edit" at bounding box center [383, 26] width 74 height 17
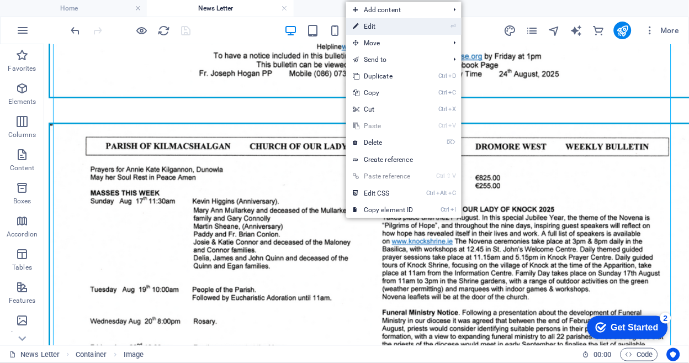
scroll to position [2162, 0]
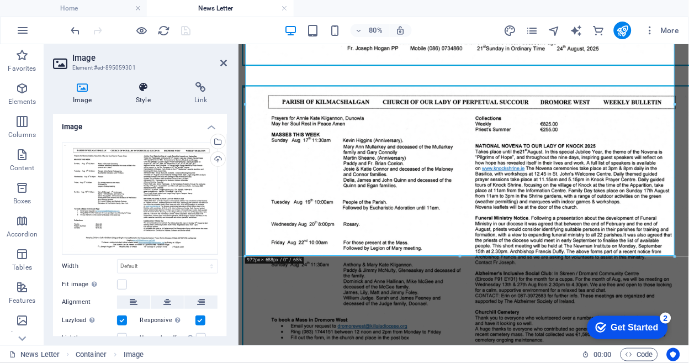
click at [141, 92] on icon at bounding box center [143, 87] width 54 height 11
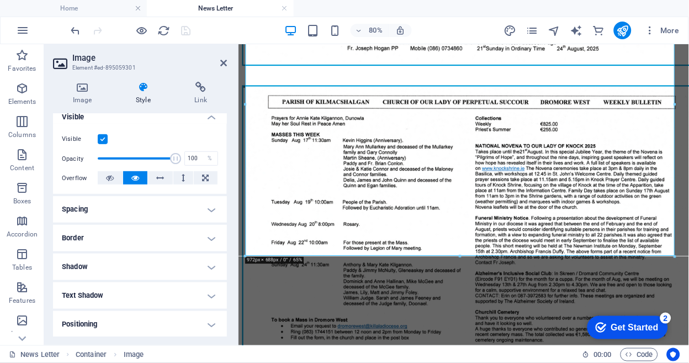
scroll to position [184, 0]
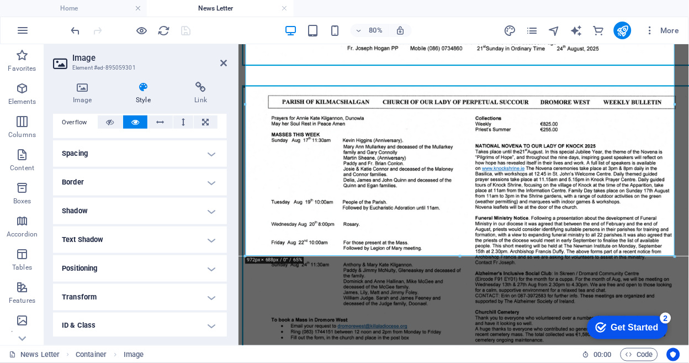
click at [122, 179] on h4 "Border" at bounding box center [140, 182] width 174 height 27
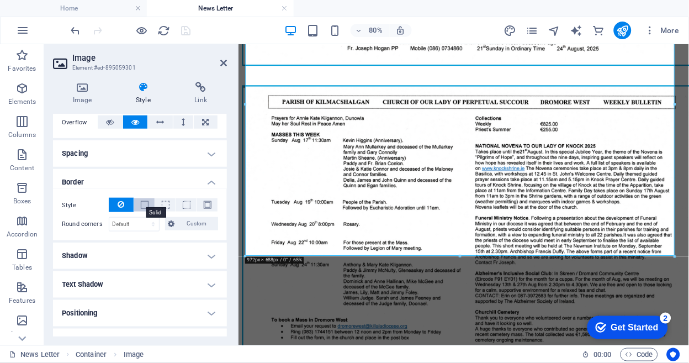
click at [141, 203] on span at bounding box center [145, 205] width 8 height 8
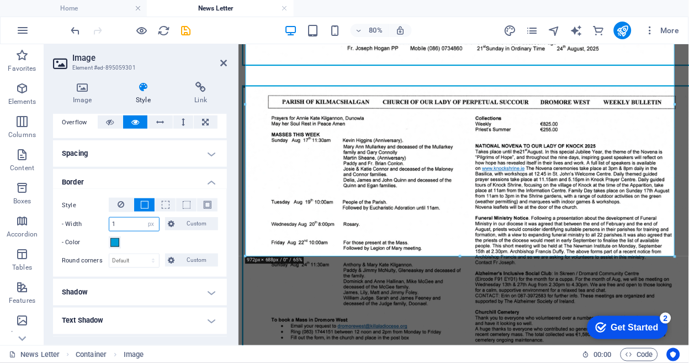
drag, startPoint x: 119, startPoint y: 219, endPoint x: 96, endPoint y: 216, distance: 22.8
click at [96, 217] on div "- Width 1 auto px rem % vh vw Custom Custom" at bounding box center [140, 224] width 156 height 14
type input "3"
click at [113, 242] on span at bounding box center [114, 242] width 9 height 9
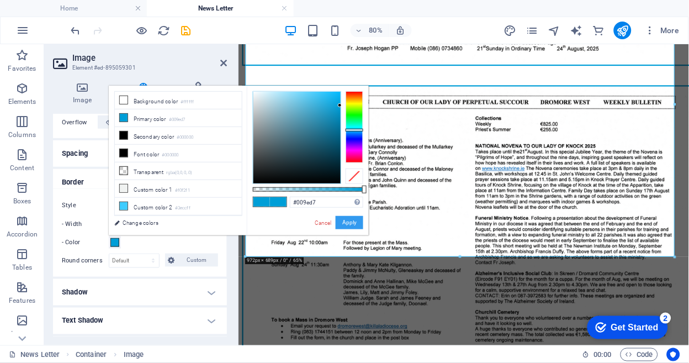
drag, startPoint x: 350, startPoint y: 220, endPoint x: 138, endPoint y: 220, distance: 212.1
click at [350, 220] on button "Apply" at bounding box center [350, 222] width 28 height 13
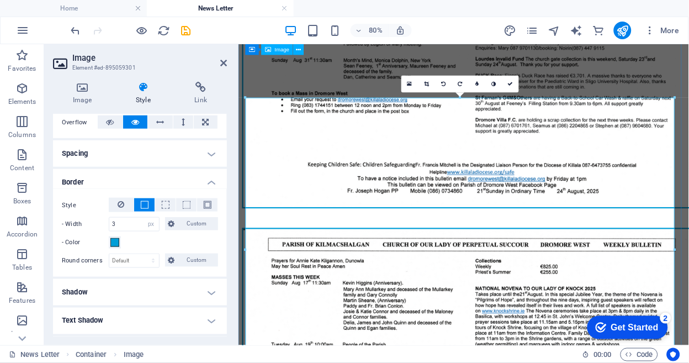
scroll to position [1978, 0]
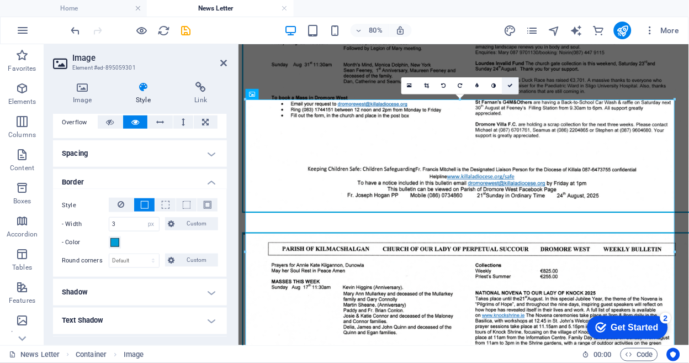
click at [510, 85] on icon at bounding box center [511, 86] width 6 height 6
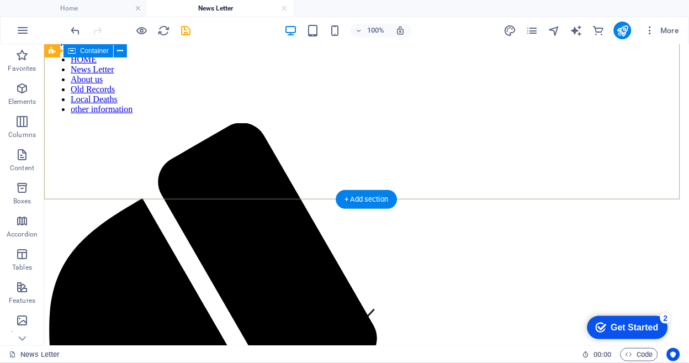
scroll to position [0, 0]
